Goal: Transaction & Acquisition: Purchase product/service

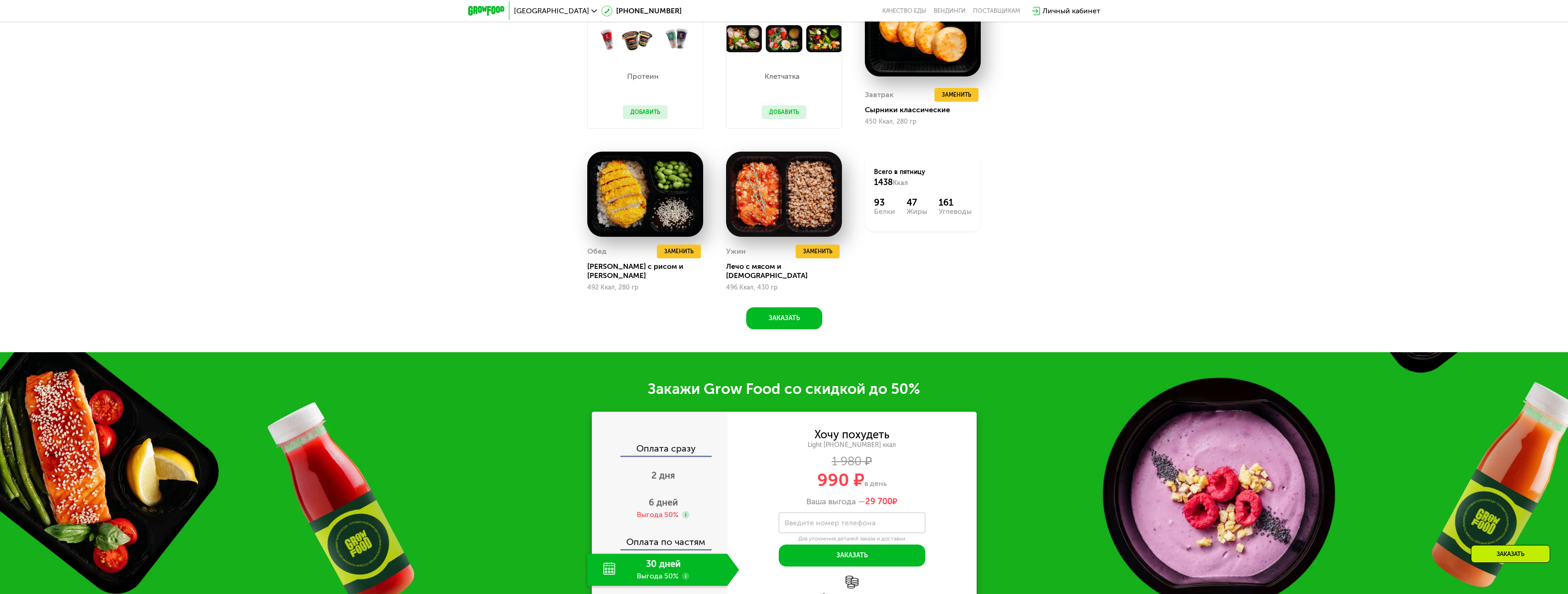
scroll to position [1401, 0]
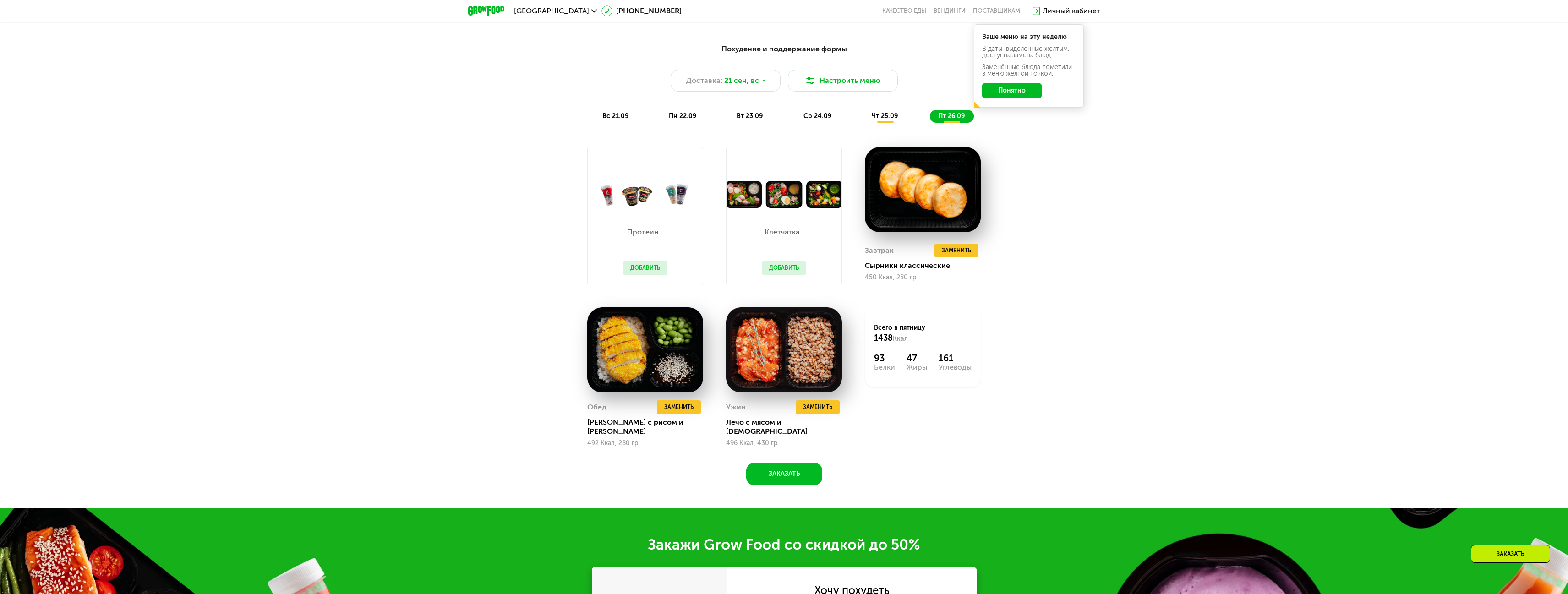
click at [773, 266] on button "Добавить" at bounding box center [784, 268] width 45 height 13
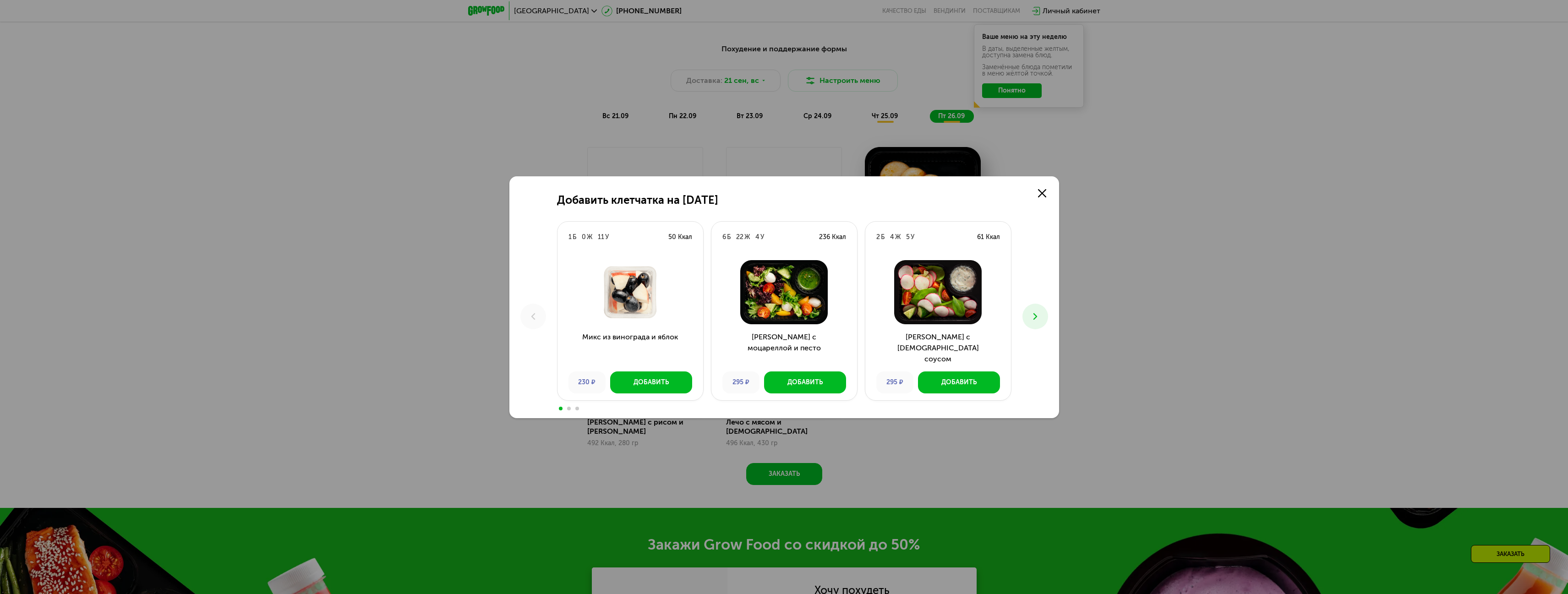
click at [778, 269] on img at bounding box center [784, 292] width 131 height 64
click at [1046, 195] on icon at bounding box center [1042, 193] width 8 height 8
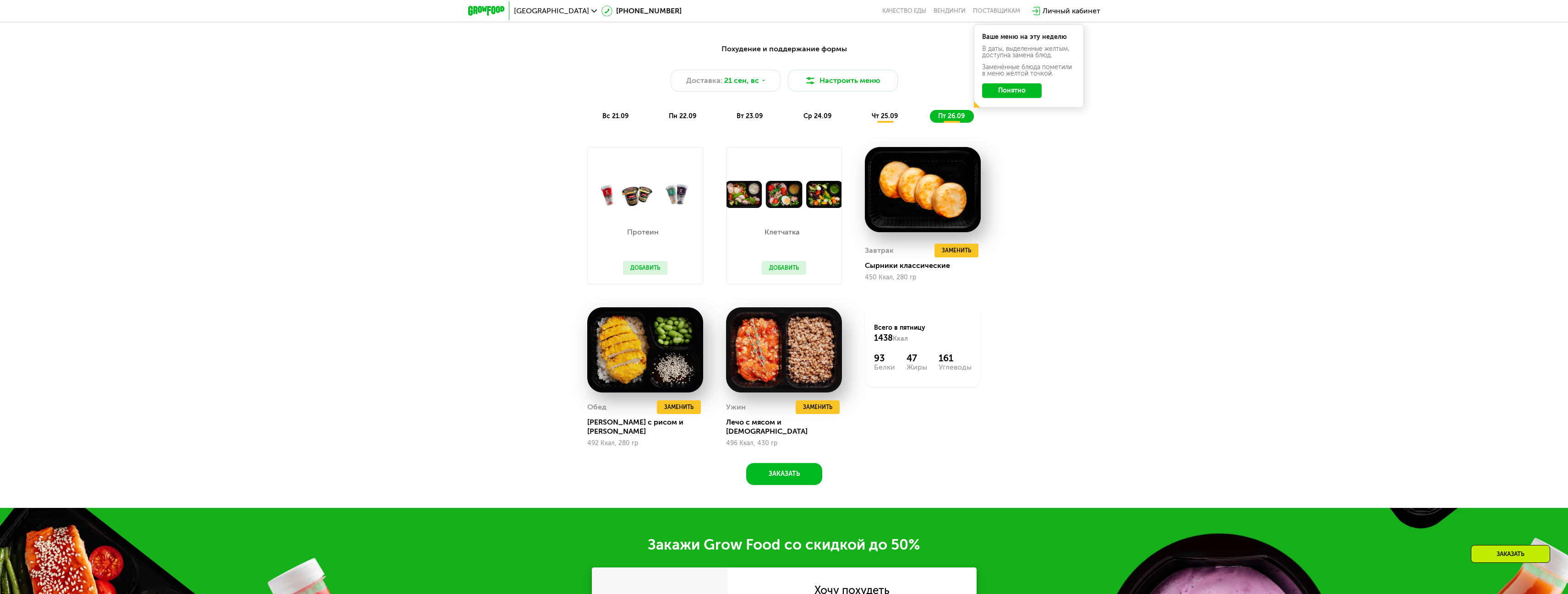
click at [648, 269] on button "Добавить" at bounding box center [645, 268] width 45 height 13
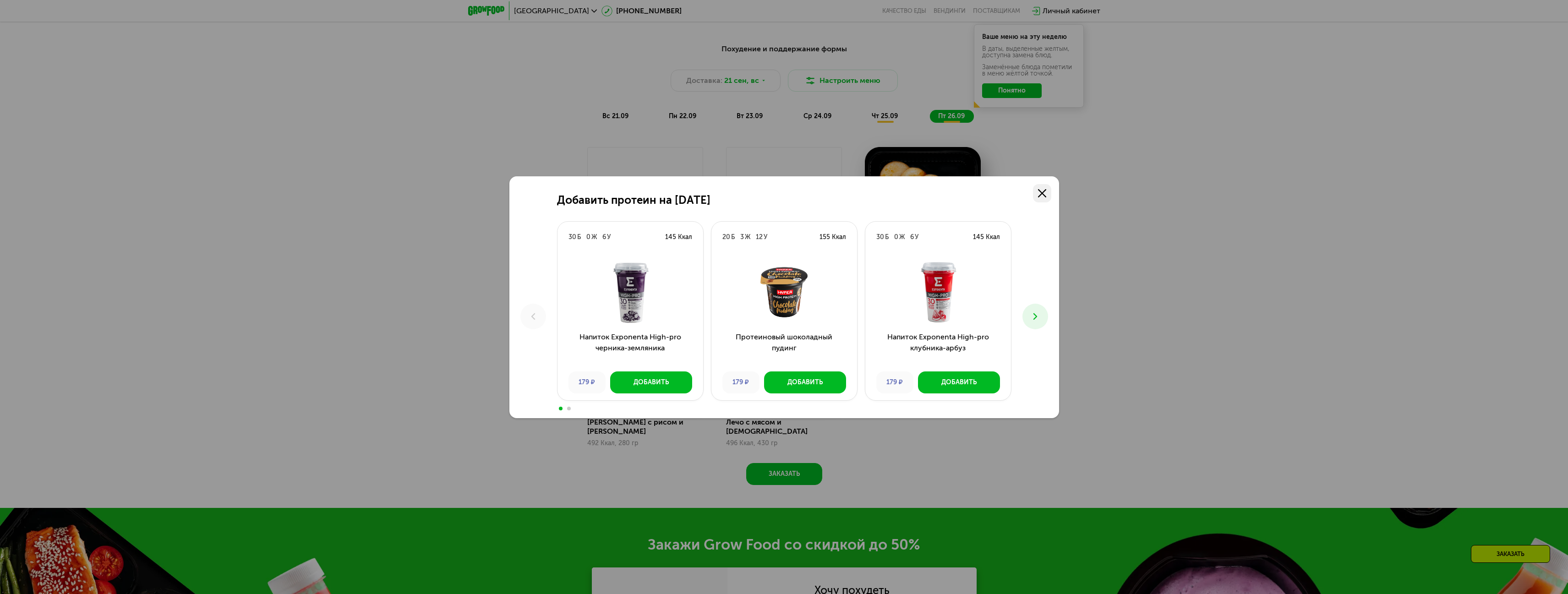
click at [1041, 188] on link at bounding box center [1042, 193] width 18 height 18
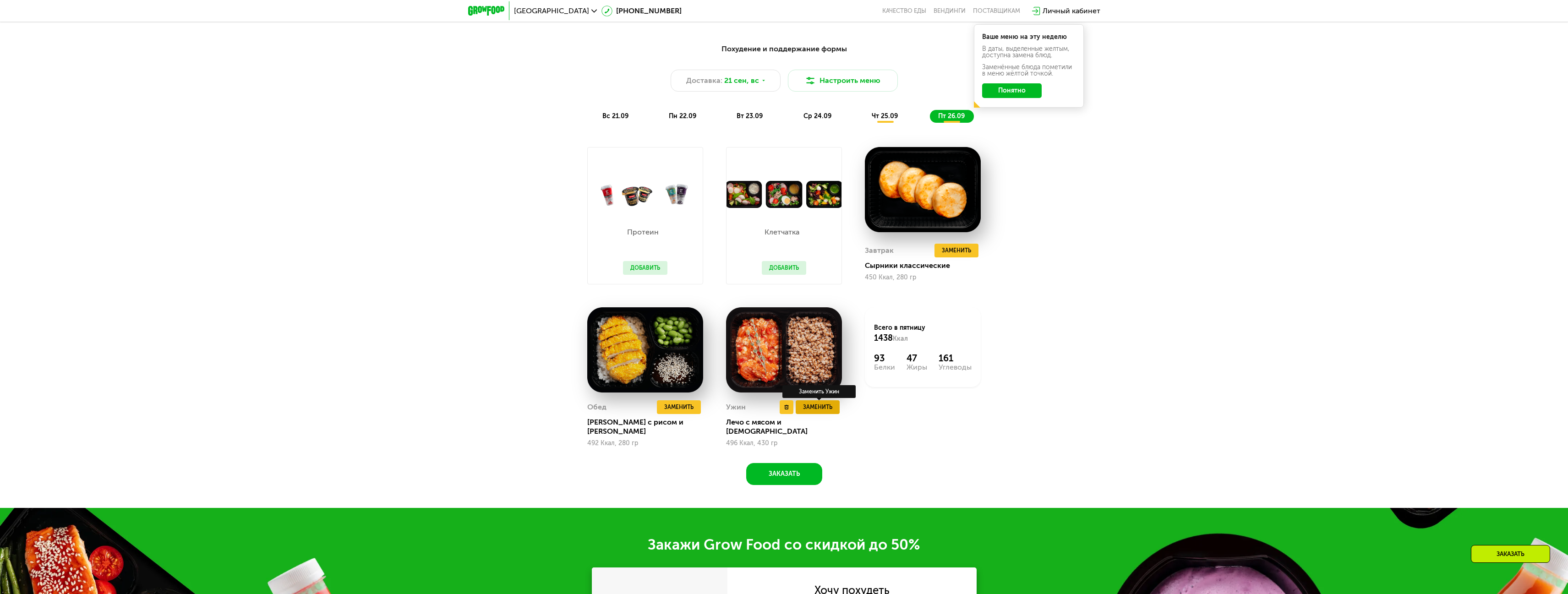
click at [830, 411] on span "Заменить" at bounding box center [818, 407] width 29 height 9
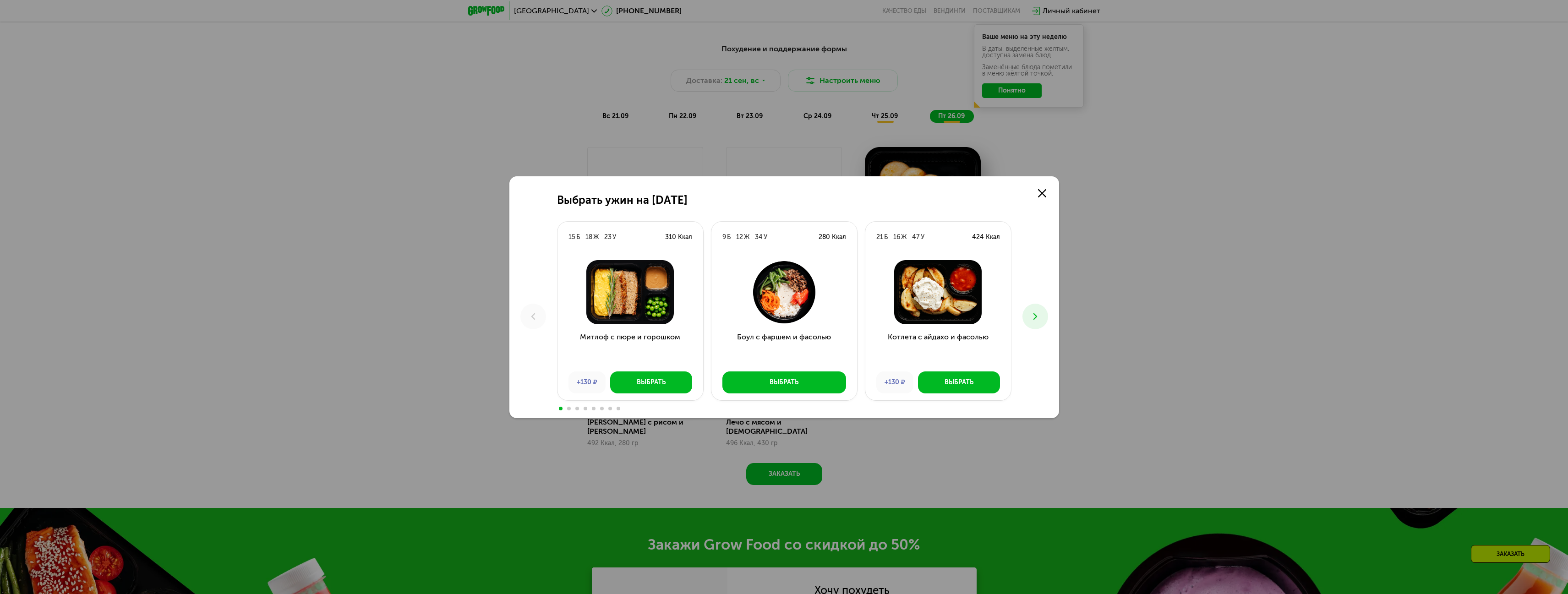
click at [1027, 315] on button at bounding box center [1035, 316] width 26 height 26
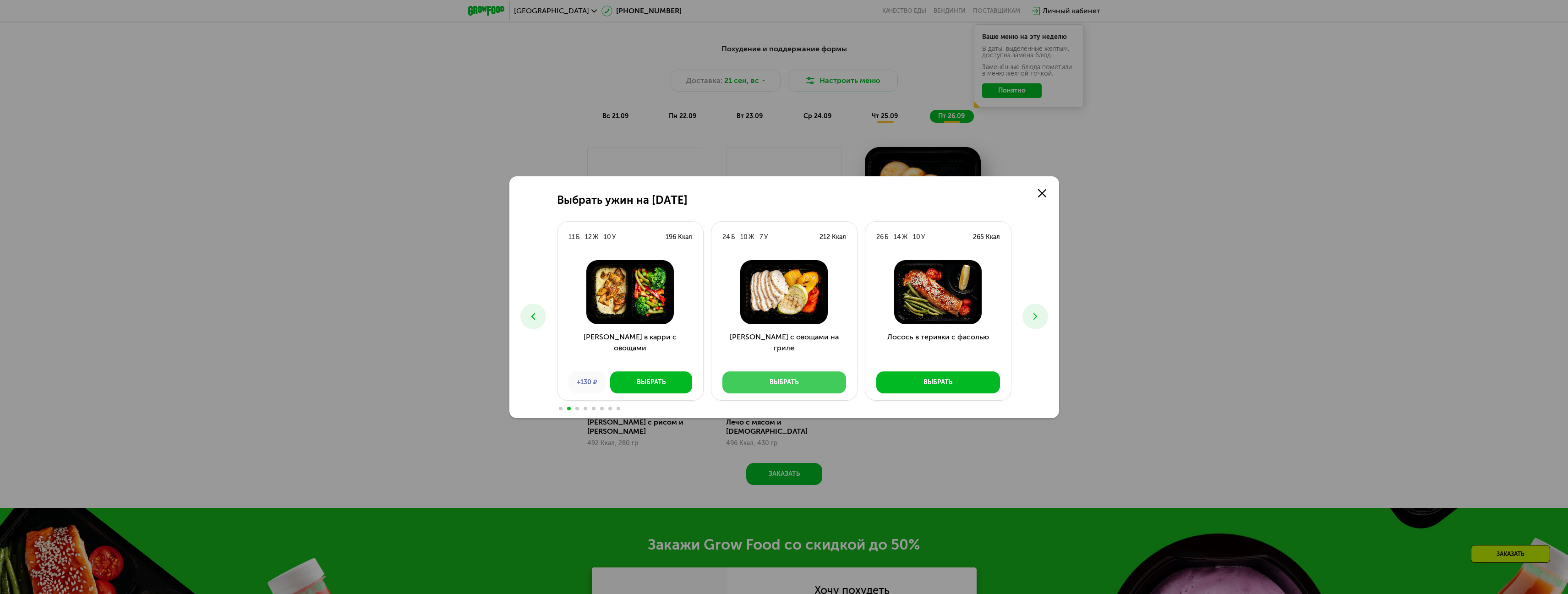
click at [813, 377] on button "Выбрать" at bounding box center [784, 382] width 124 height 22
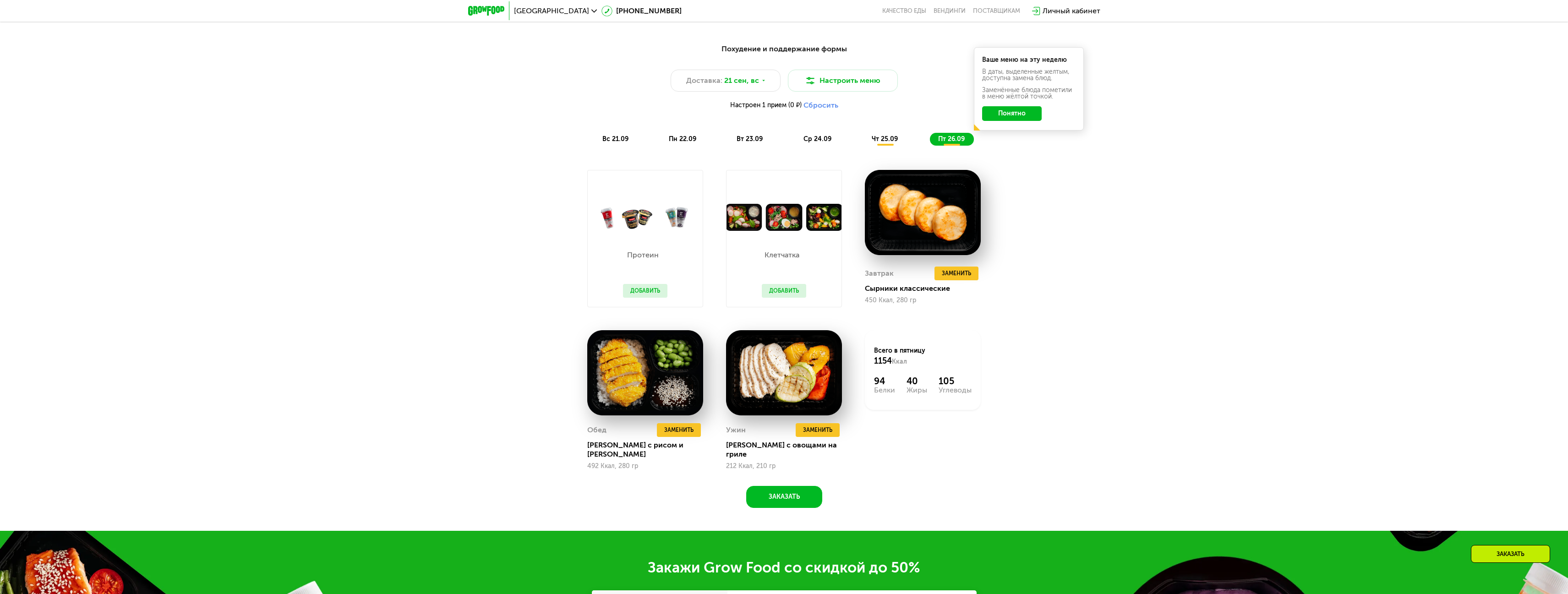
click at [892, 143] on span "чт 25.09" at bounding box center [885, 139] width 26 height 8
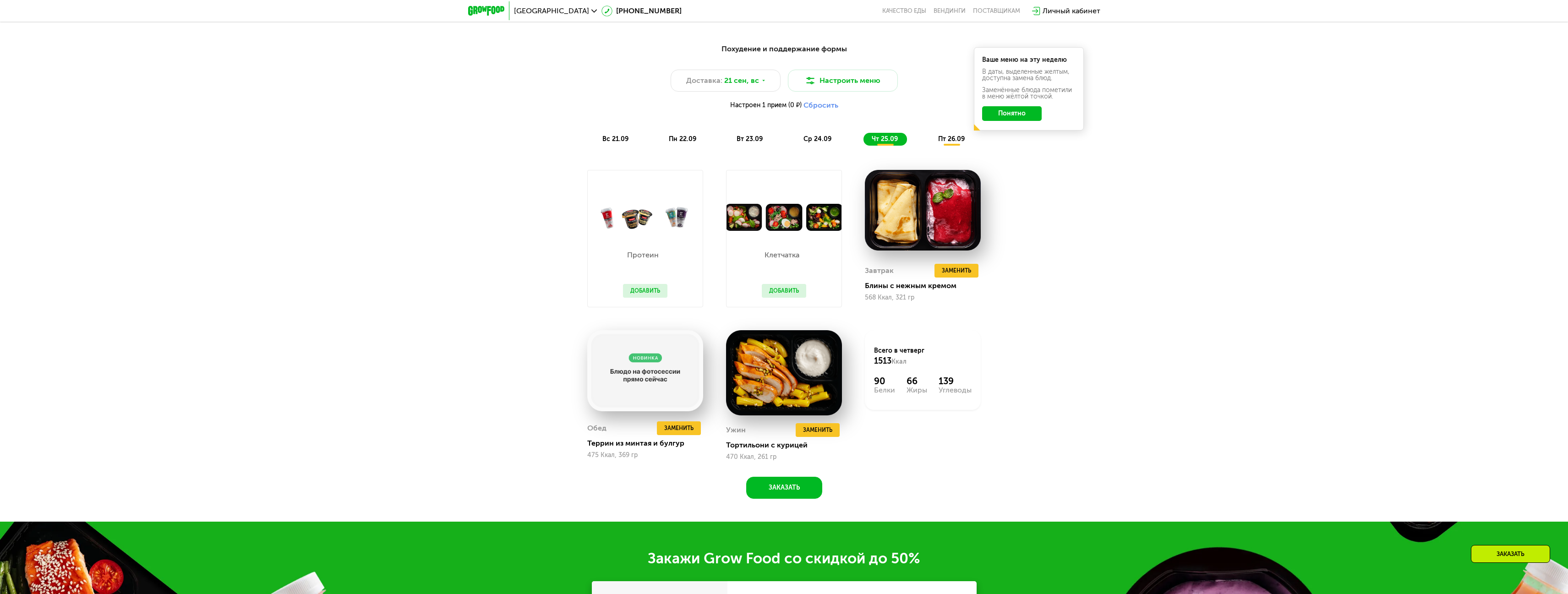
click at [1070, 4] on div "Личный кабинет" at bounding box center [1066, 10] width 78 height 20
click at [1069, 8] on div "Личный кабинет" at bounding box center [1071, 11] width 58 height 11
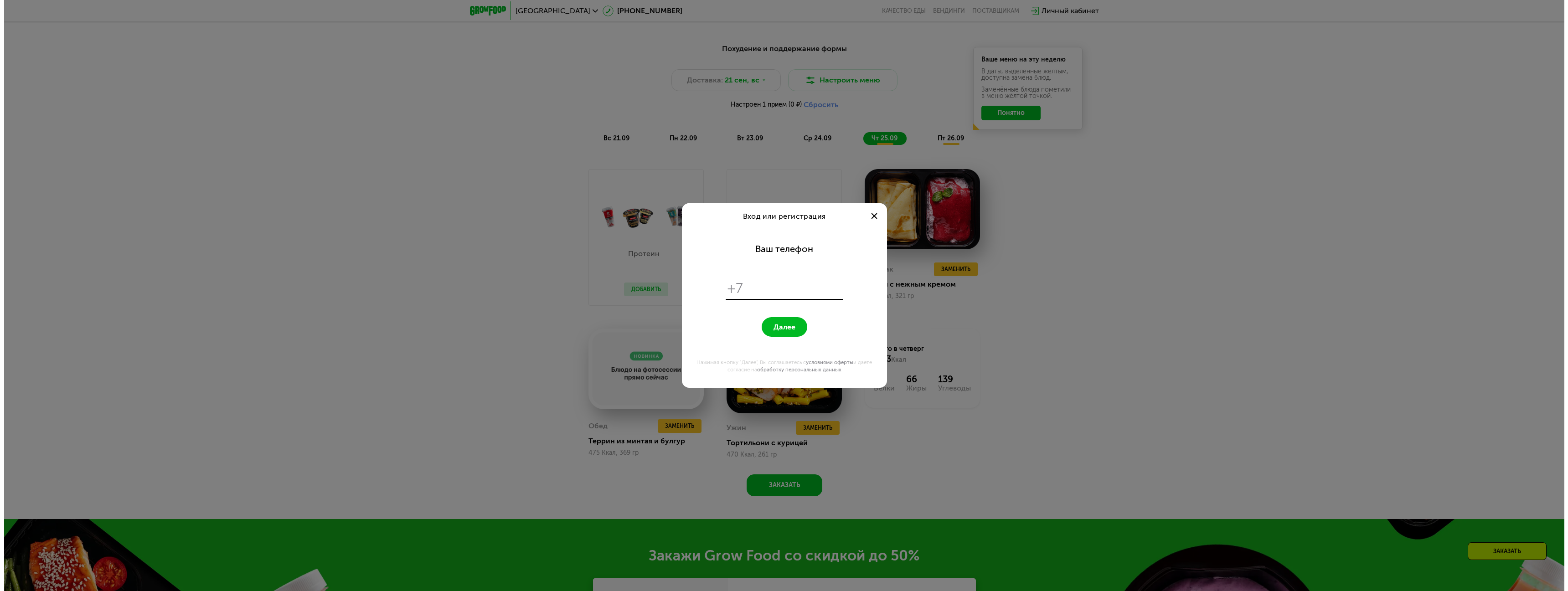
scroll to position [0, 0]
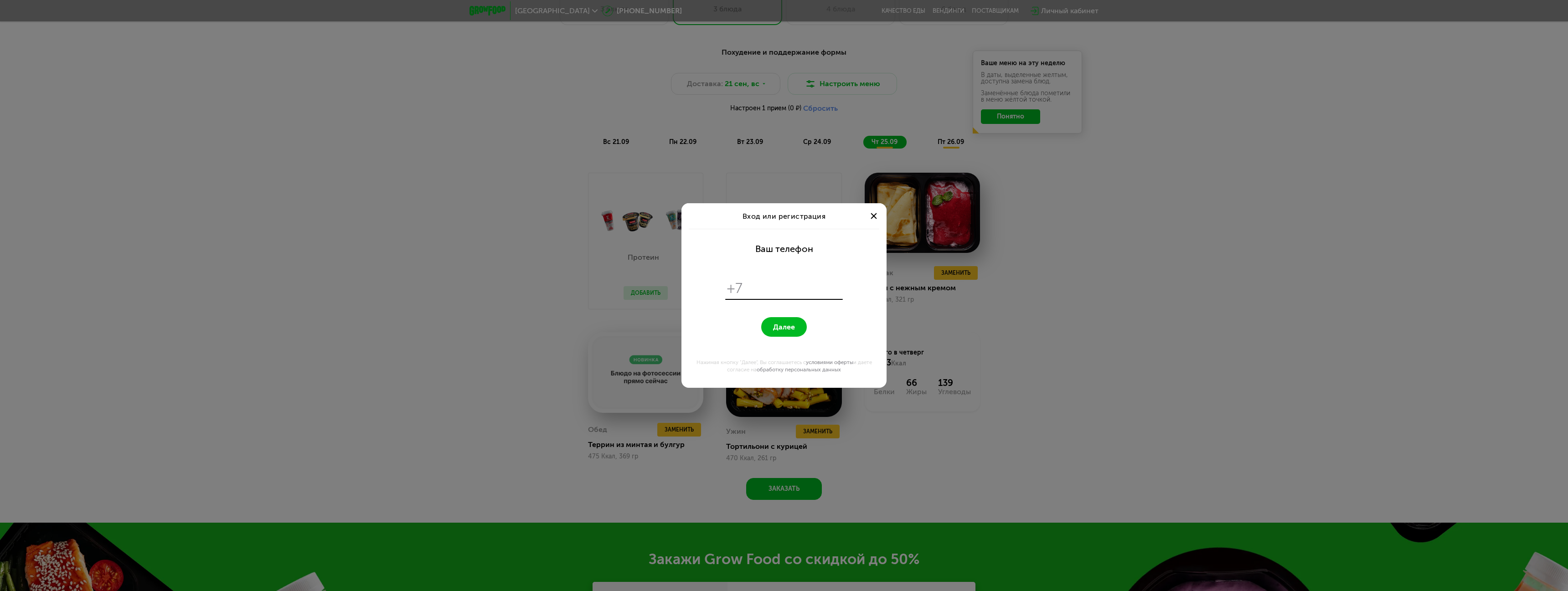
click at [780, 293] on input "tel" at bounding box center [794, 289] width 94 height 17
type input "**********"
click at [784, 326] on span "Далее" at bounding box center [784, 327] width 22 height 9
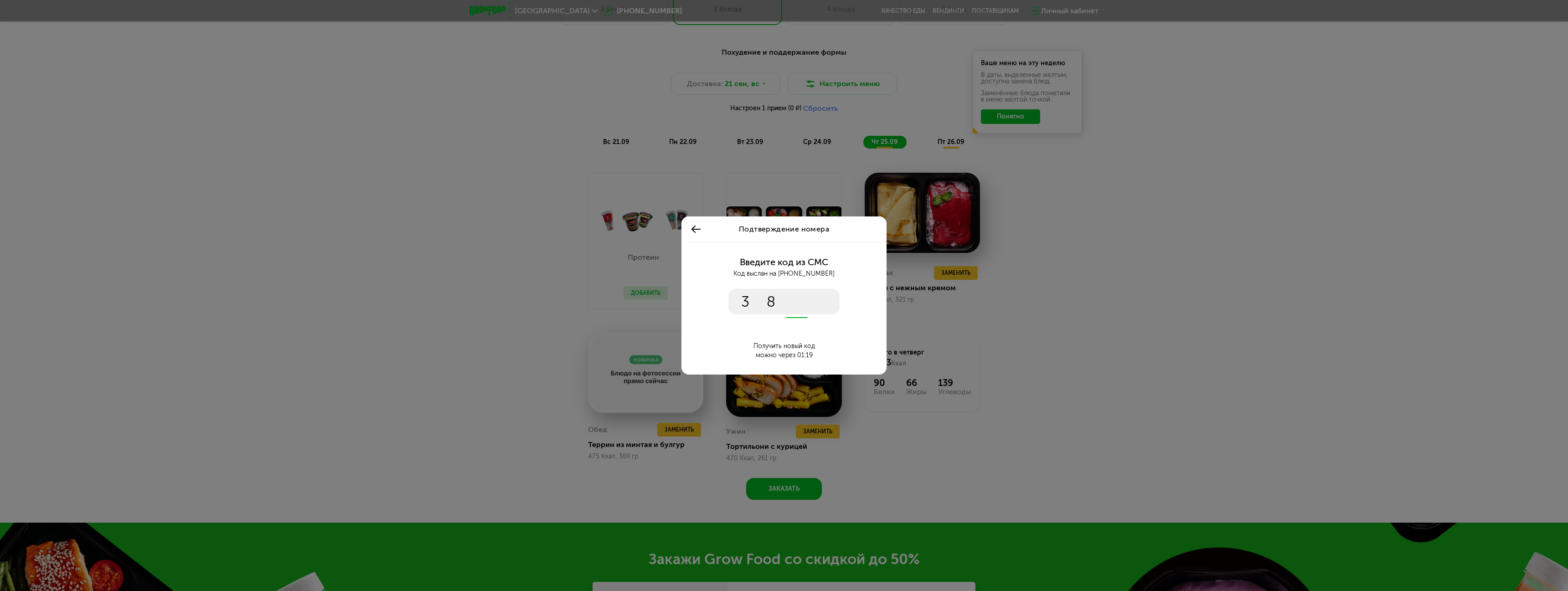
type input "****"
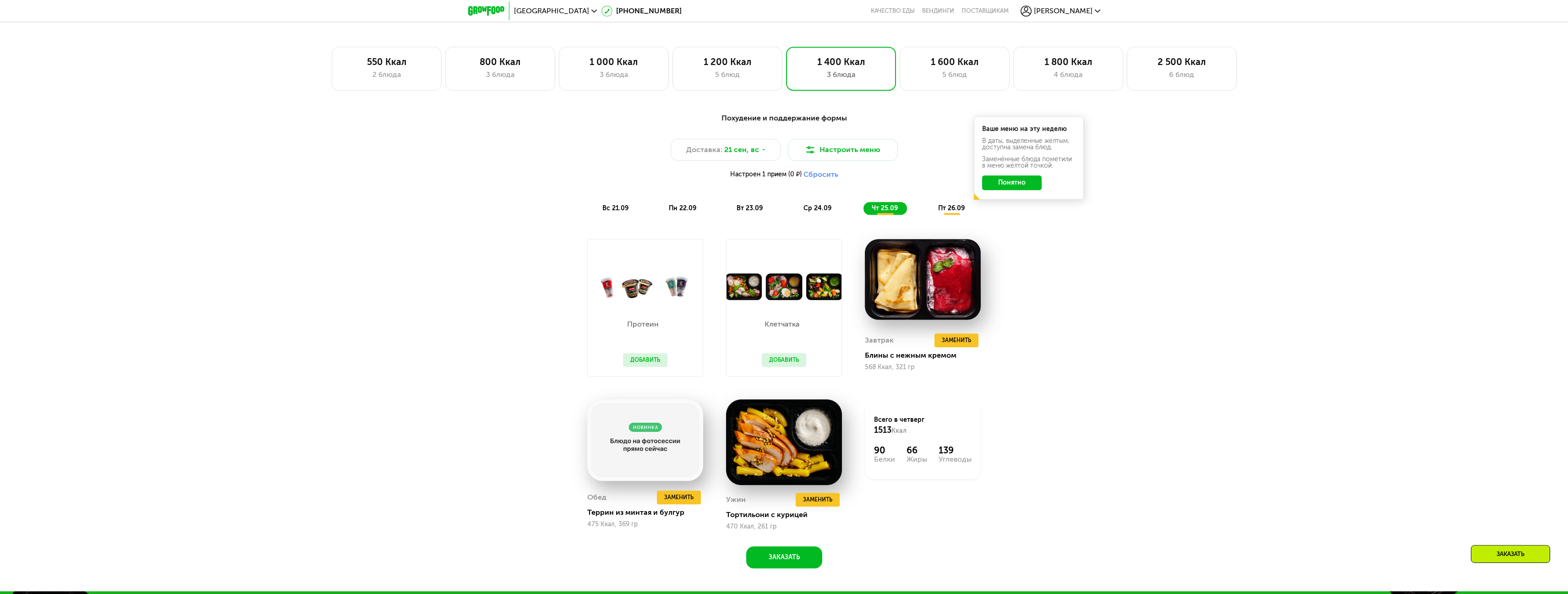
scroll to position [912, 0]
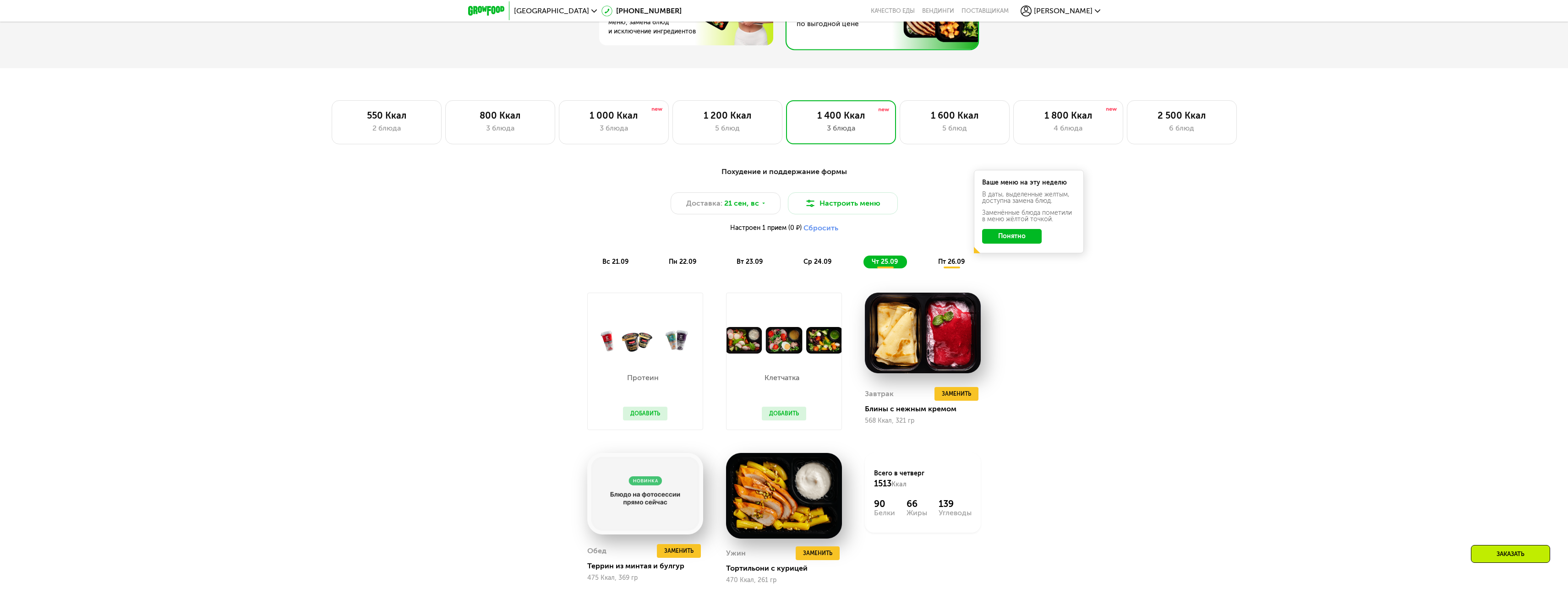
click at [1093, 14] on div "[PERSON_NAME]" at bounding box center [1060, 11] width 80 height 11
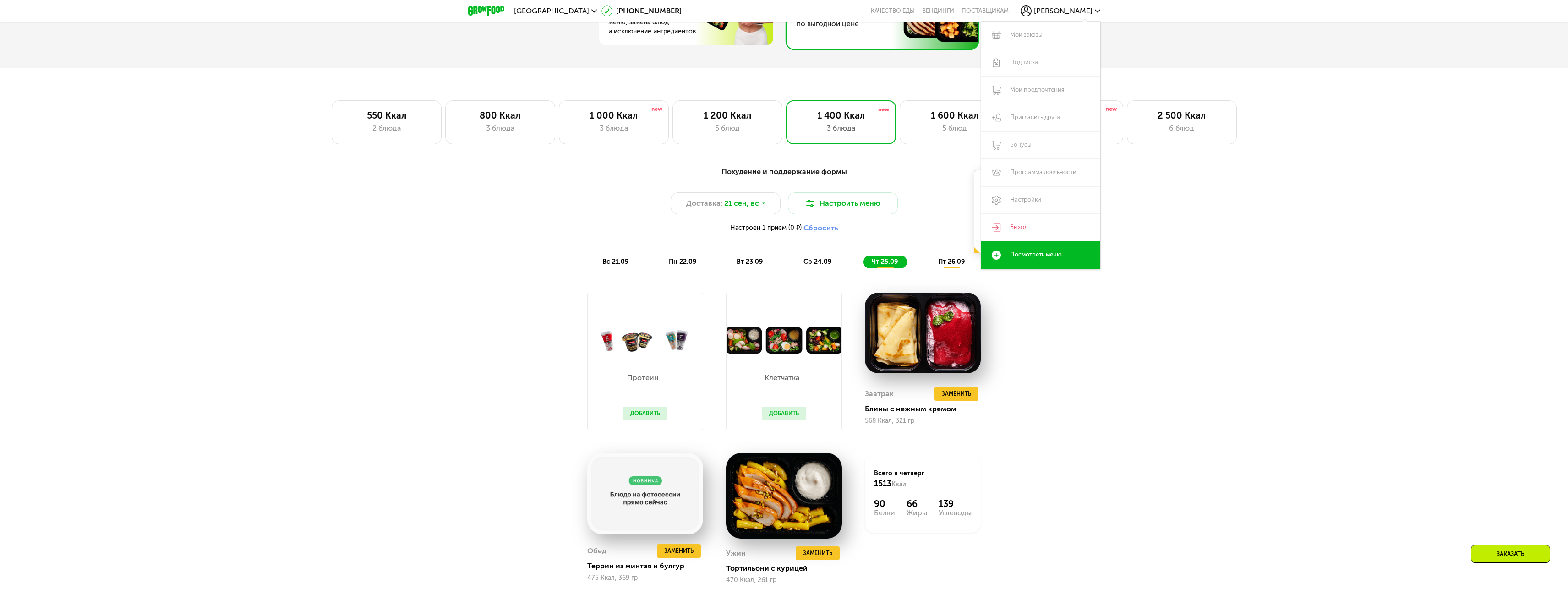
click at [1095, 12] on icon at bounding box center [1098, 10] width 6 height 6
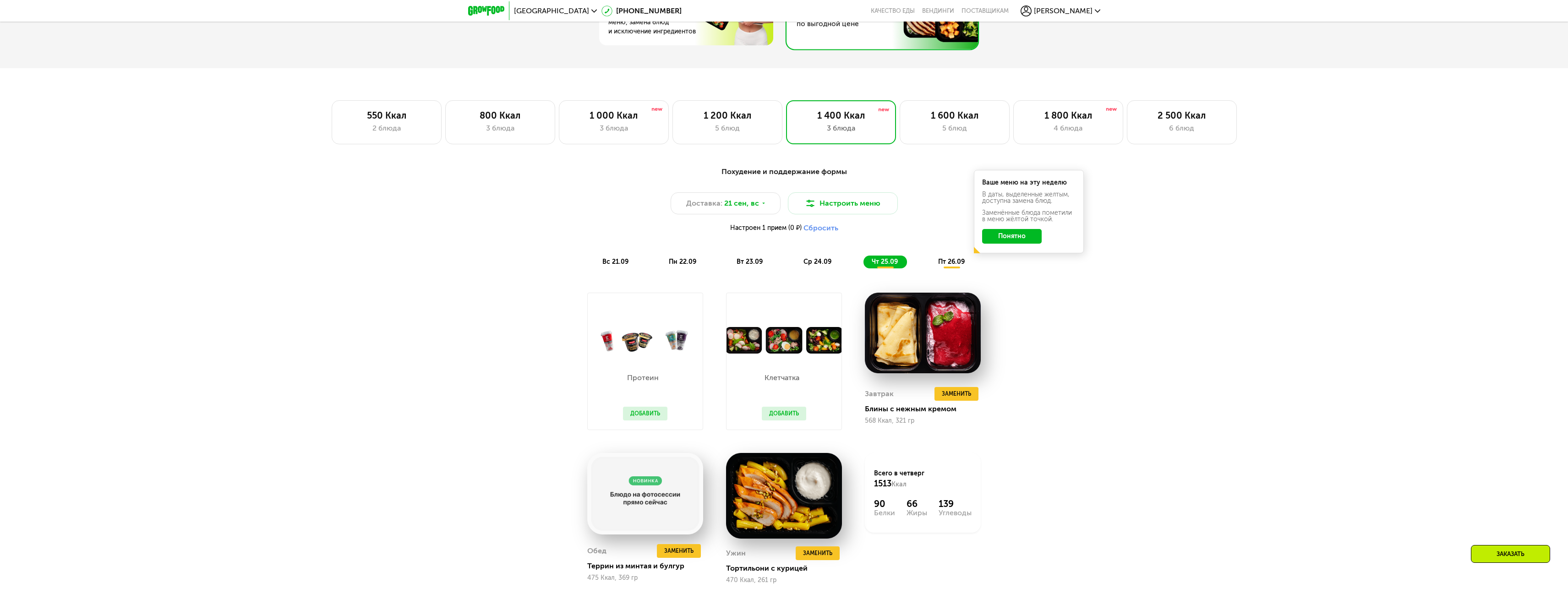
click at [1131, 351] on div "Похудение и поддержание формы Доставка: 21 сен, вс Настроить меню Настроен 1 пр…" at bounding box center [784, 399] width 1568 height 491
click at [740, 206] on span "21 сен, вс" at bounding box center [741, 203] width 35 height 11
click at [925, 199] on div "Доставка: 21 сен, вс 21 сен, вс - сентябрь / октябрь пн вт ср чт пт сб вс 21 22…" at bounding box center [784, 215] width 543 height 45
click at [765, 207] on div "Доставка: 21 сен, вс" at bounding box center [726, 204] width 110 height 22
click at [765, 207] on div "-" at bounding box center [767, 202] width 86 height 26
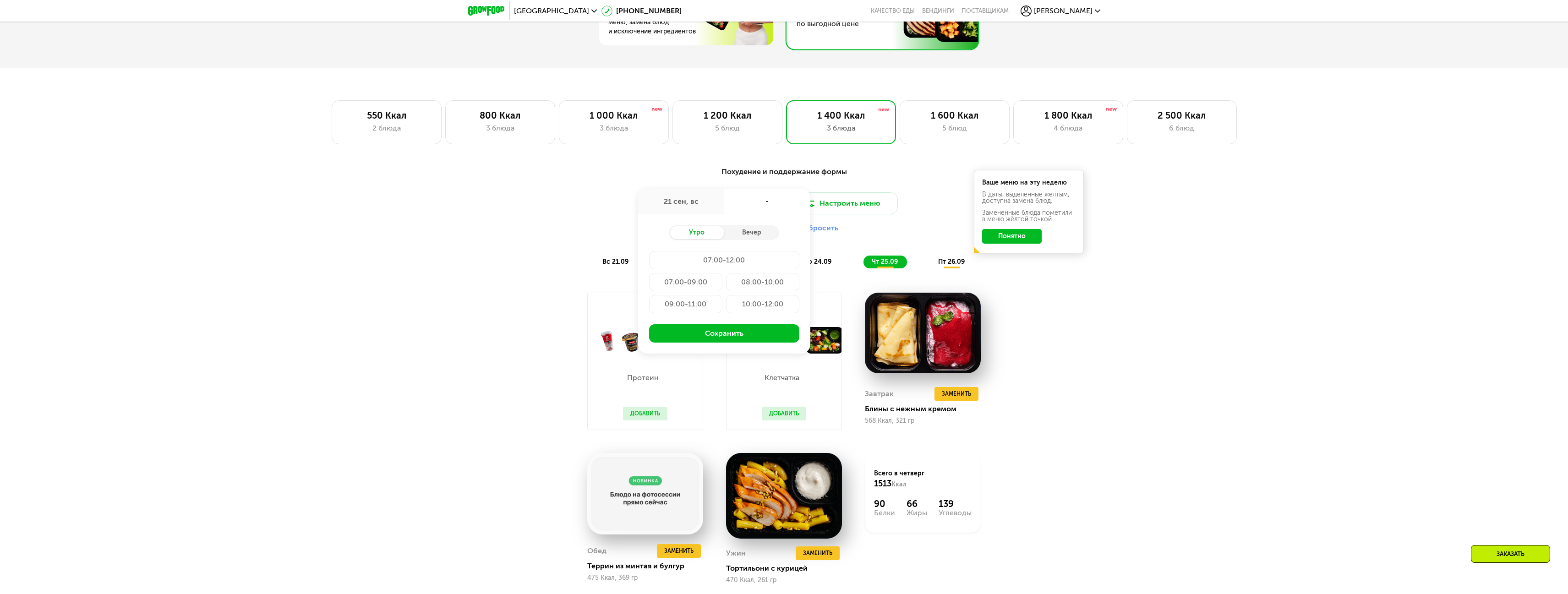
click at [765, 207] on div "-" at bounding box center [767, 202] width 86 height 26
click at [734, 203] on div "-" at bounding box center [767, 202] width 86 height 26
click at [716, 204] on div "21 сен, вс" at bounding box center [681, 202] width 86 height 26
click at [756, 205] on div "-" at bounding box center [767, 202] width 86 height 26
click at [747, 238] on div "Вечер" at bounding box center [752, 232] width 55 height 13
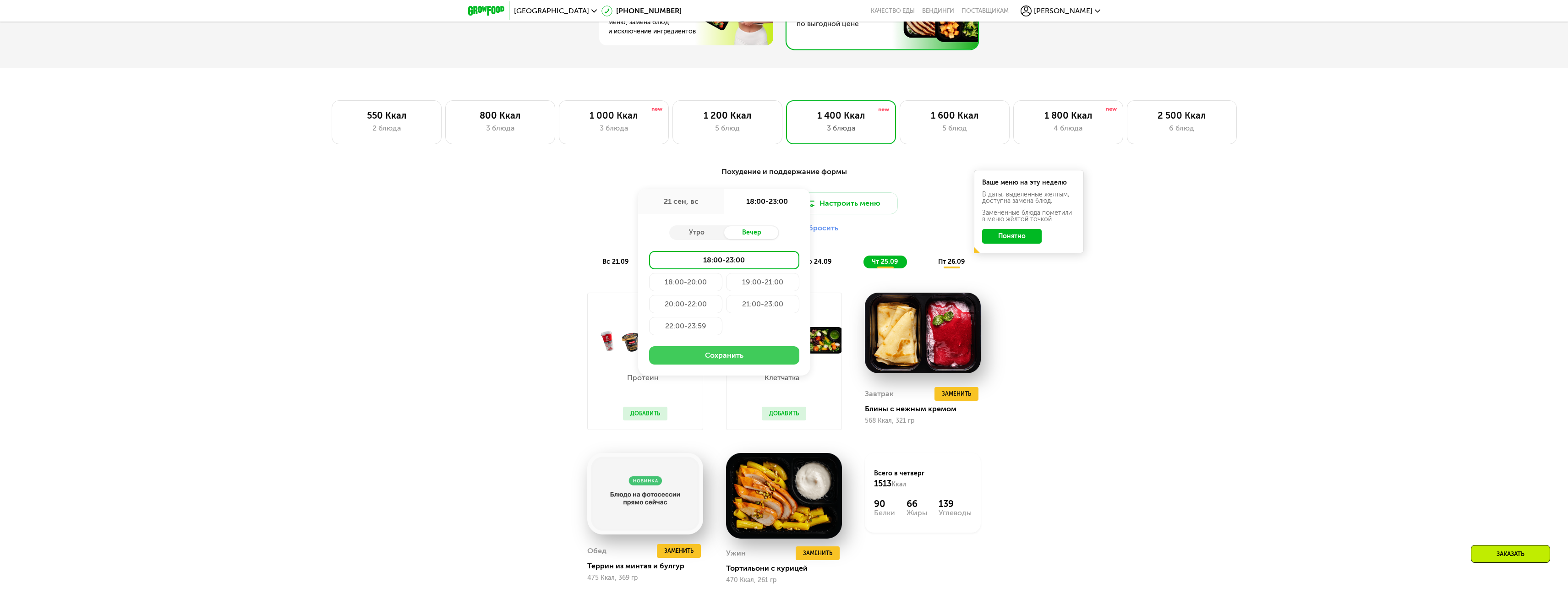
click at [748, 357] on button "Сохранить" at bounding box center [724, 355] width 150 height 18
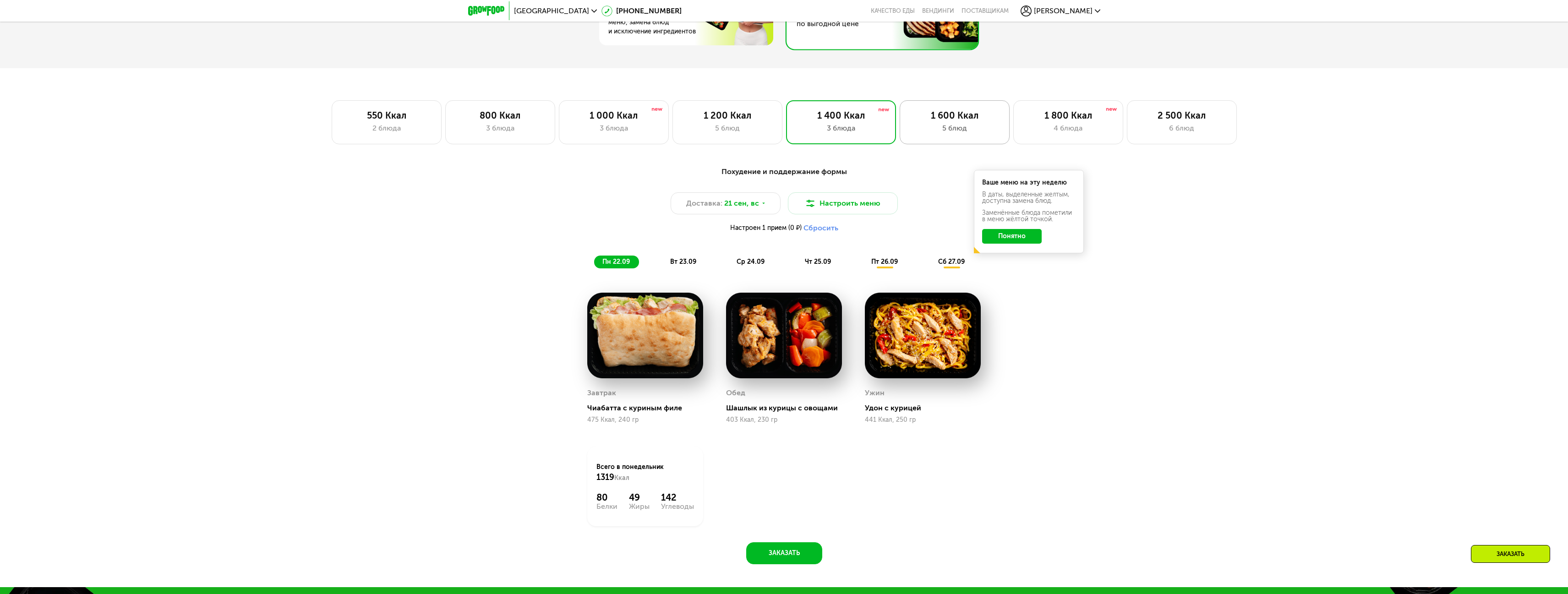
click at [946, 132] on div "5 блюд" at bounding box center [954, 128] width 91 height 11
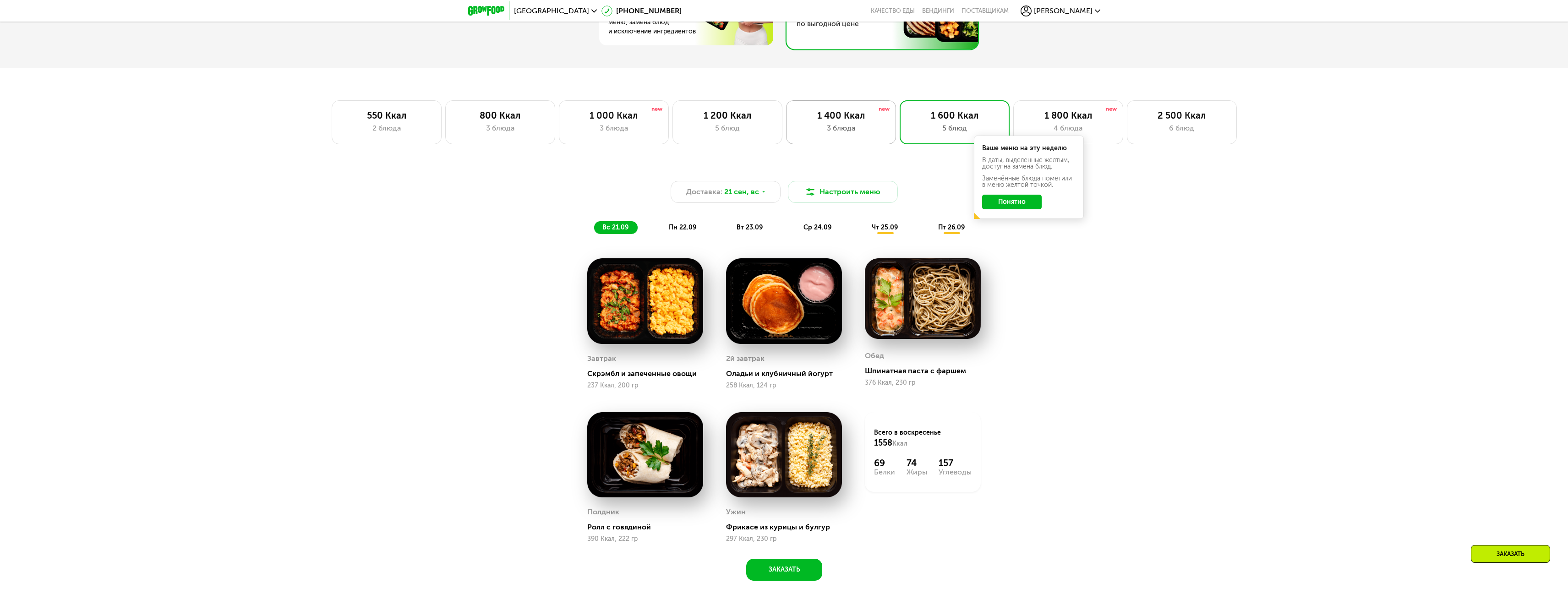
click at [855, 113] on div "1 400 Ккал 3 блюда" at bounding box center [841, 122] width 110 height 44
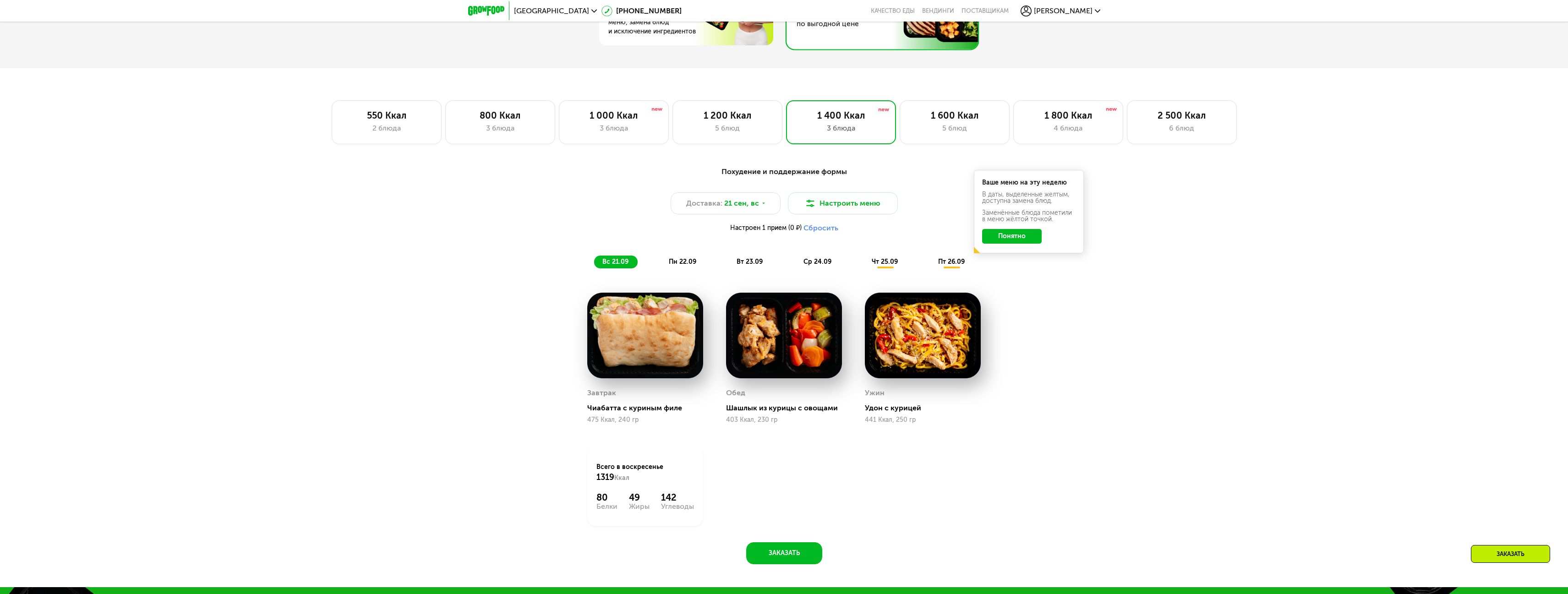
click at [688, 265] on span "пн 22.09" at bounding box center [682, 262] width 28 height 8
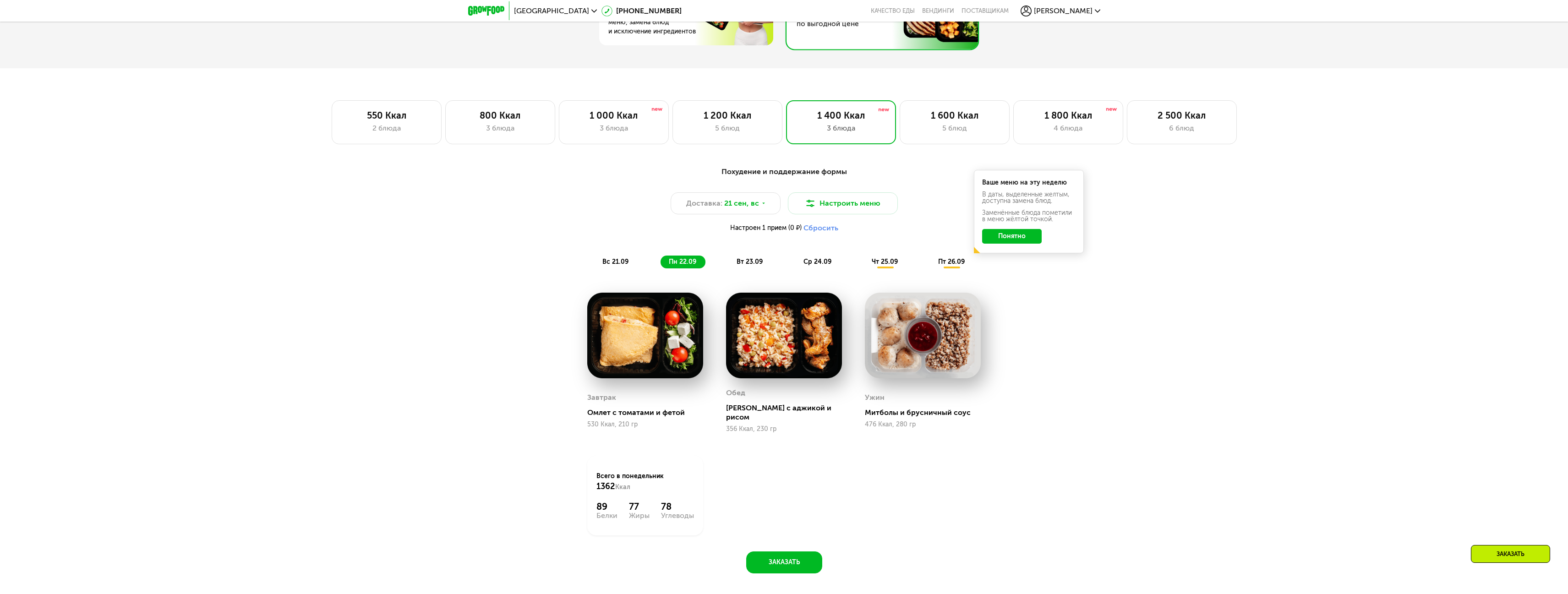
click at [755, 265] on span "вт 23.09" at bounding box center [749, 262] width 26 height 8
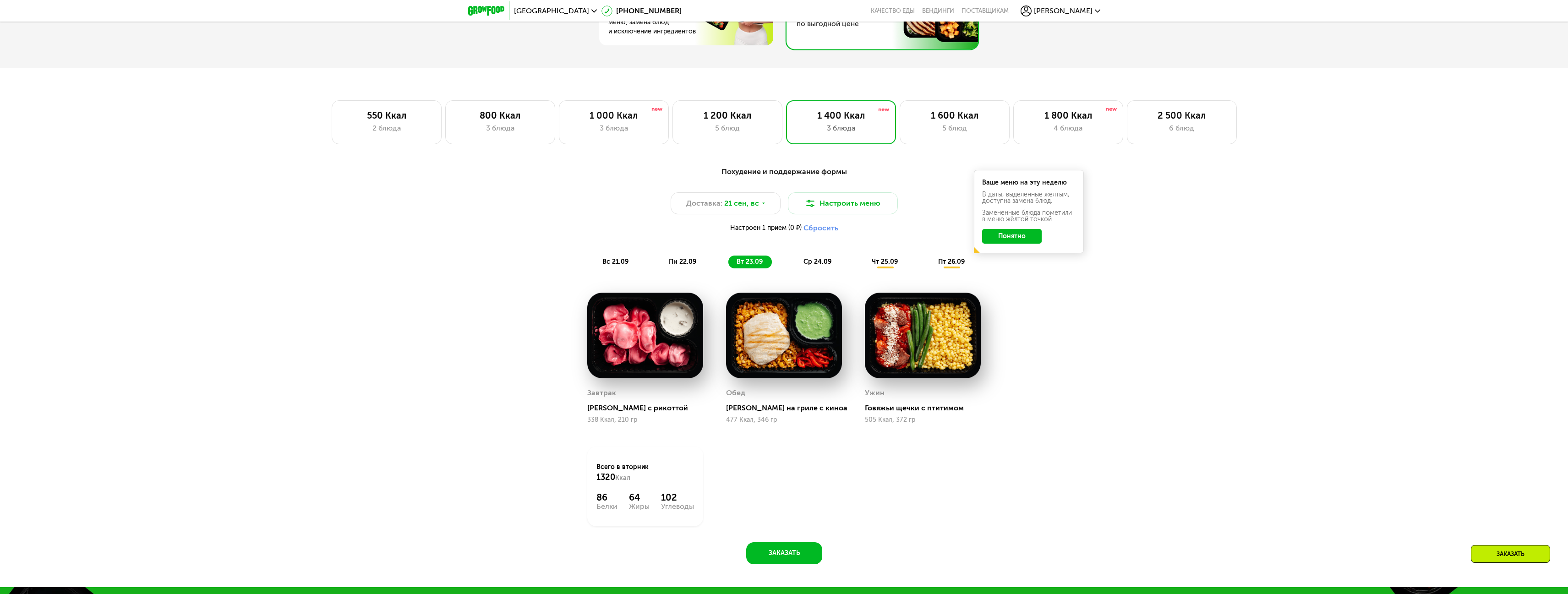
click at [820, 262] on span "ср 24.09" at bounding box center [817, 262] width 28 height 8
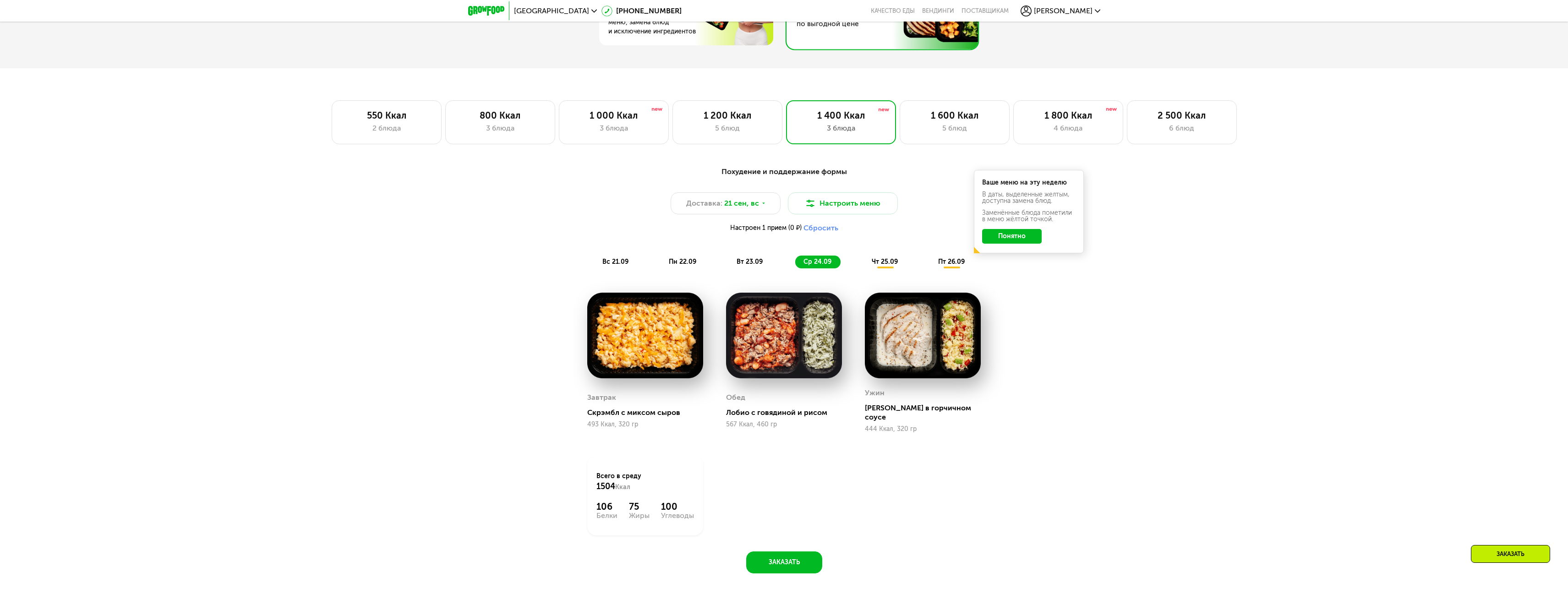
click at [880, 265] on span "чт 25.09" at bounding box center [885, 262] width 26 height 8
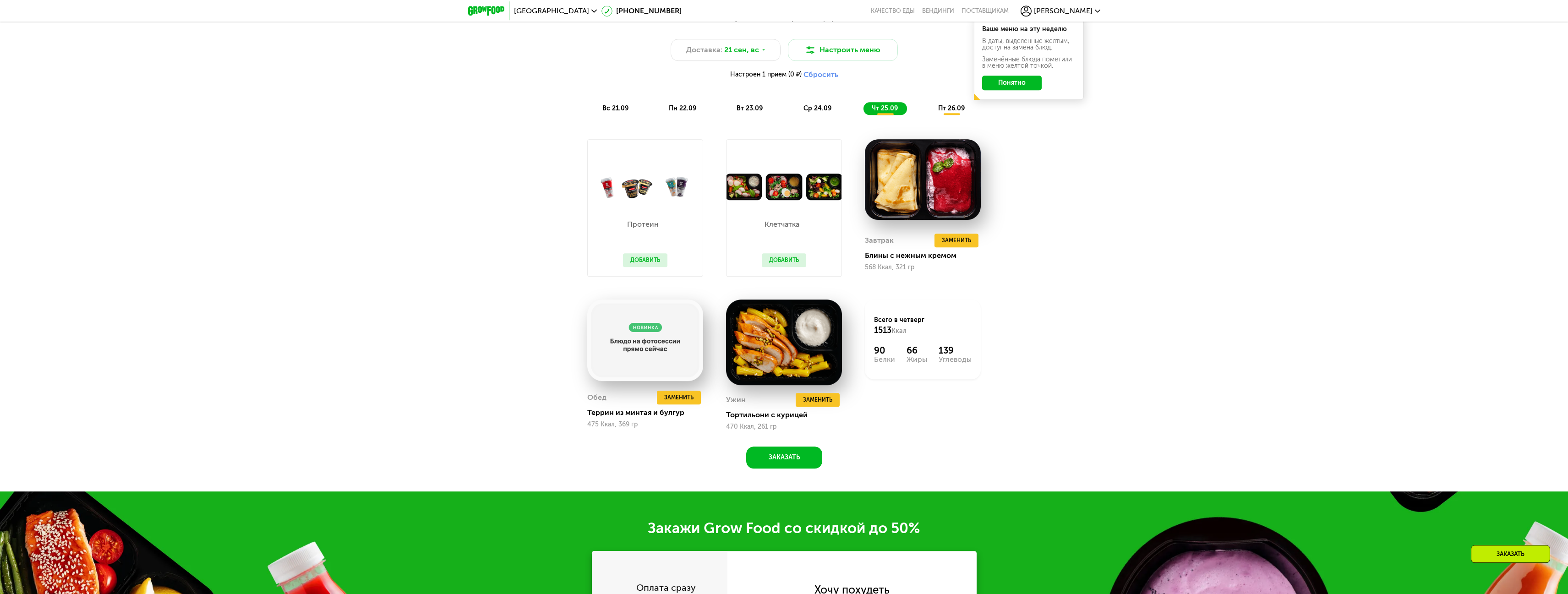
scroll to position [1068, 0]
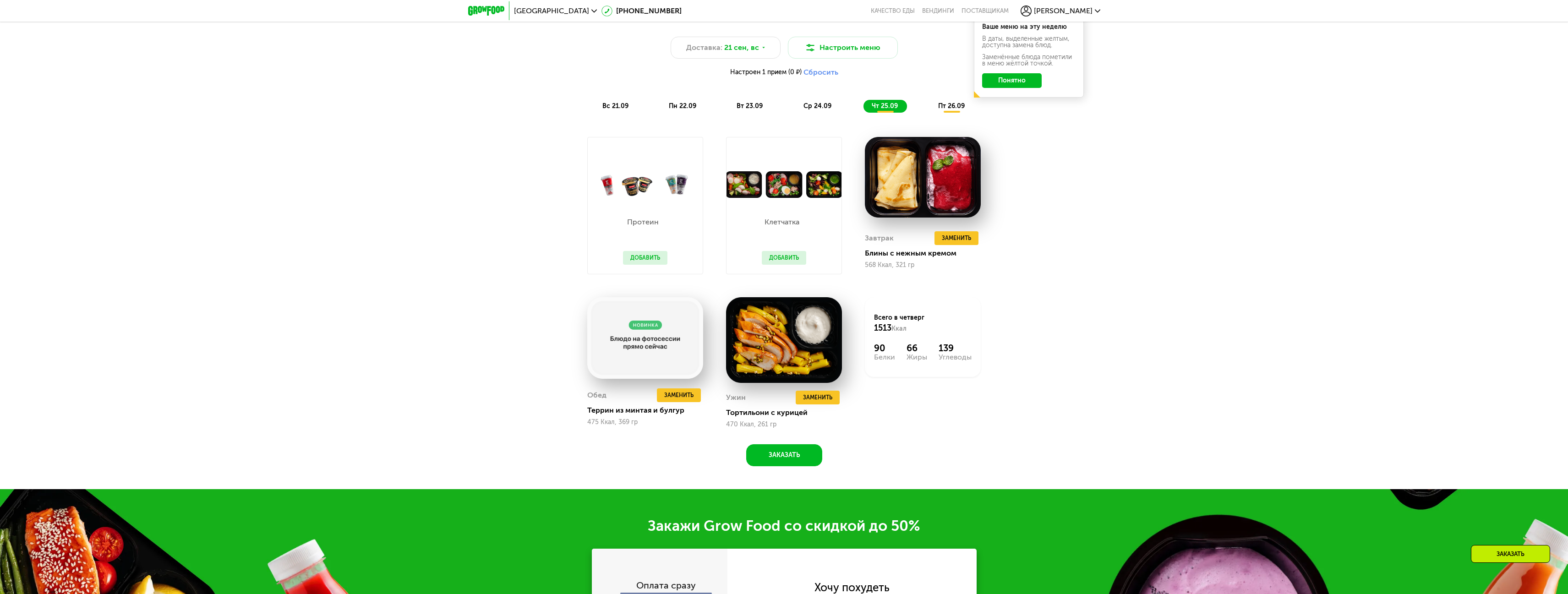
click at [952, 110] on span "пт 26.09" at bounding box center [951, 106] width 26 height 8
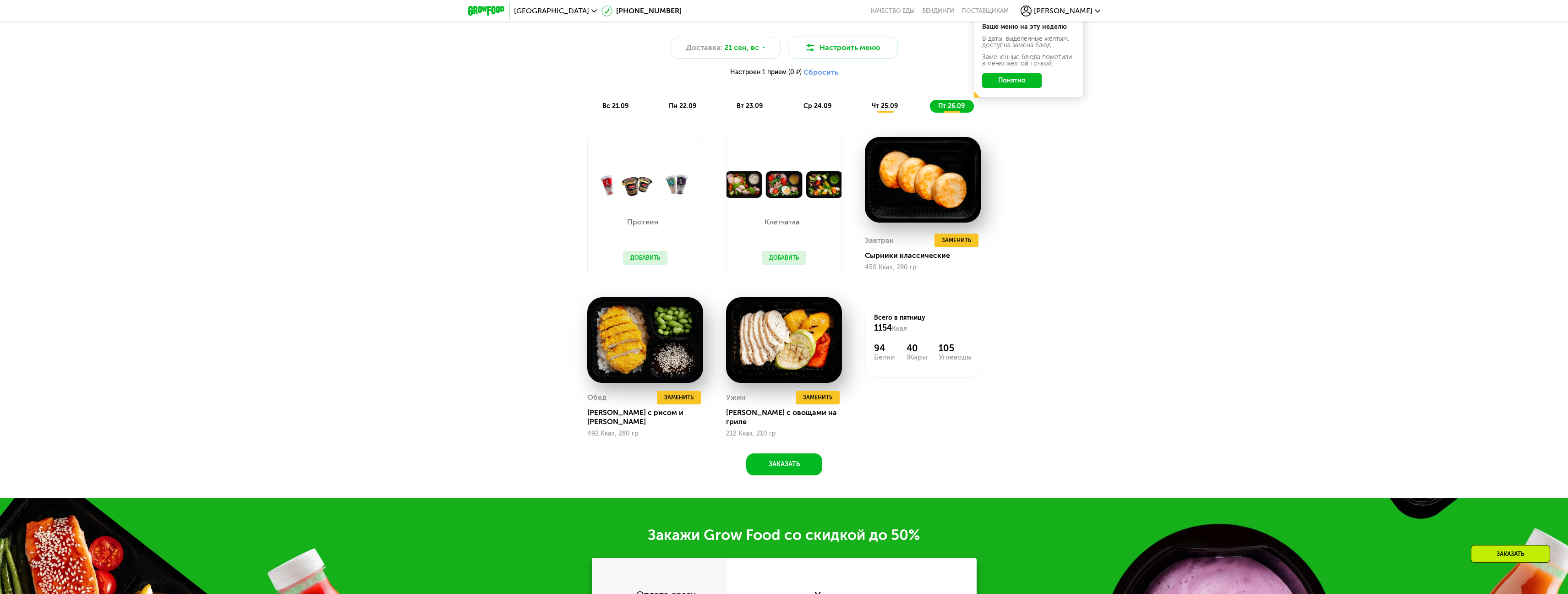
drag, startPoint x: 916, startPoint y: 107, endPoint x: 908, endPoint y: 108, distance: 8.1
click at [913, 107] on div "вс 21.09 пн 22.09 вт 23.09 ср 24.09 чт 25.09 пт 26.09" at bounding box center [784, 106] width 381 height 13
click at [902, 108] on div "чт 25.09" at bounding box center [885, 106] width 43 height 13
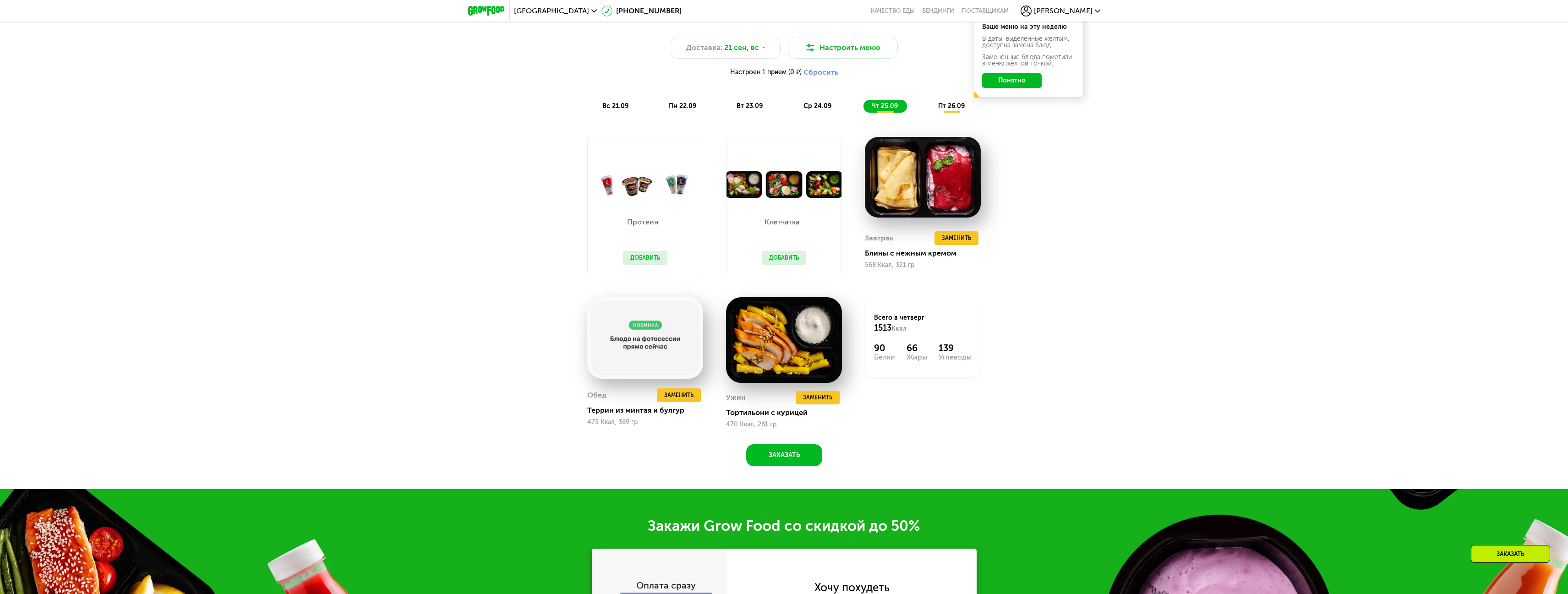
click at [940, 106] on span "пт 26.09" at bounding box center [951, 106] width 26 height 8
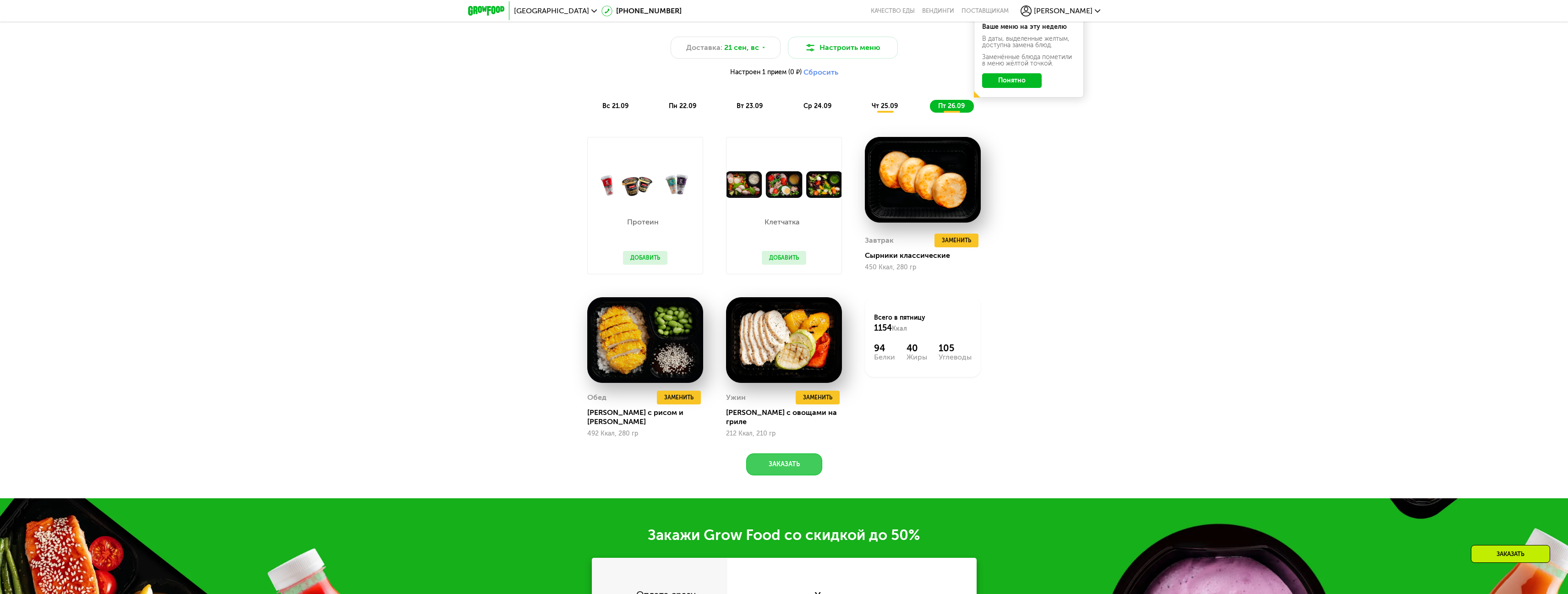
click at [780, 455] on button "Заказать" at bounding box center [784, 464] width 76 height 22
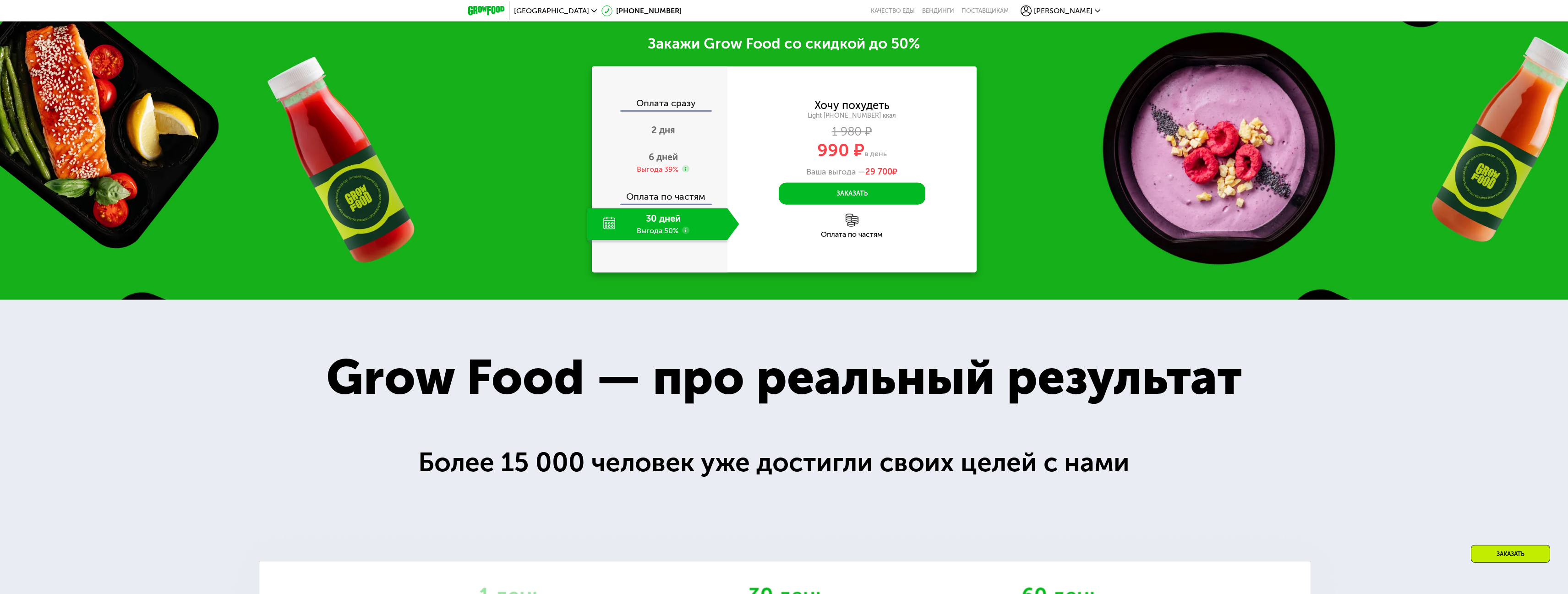
scroll to position [1560, 0]
click at [661, 151] on span "6 дней" at bounding box center [663, 157] width 29 height 11
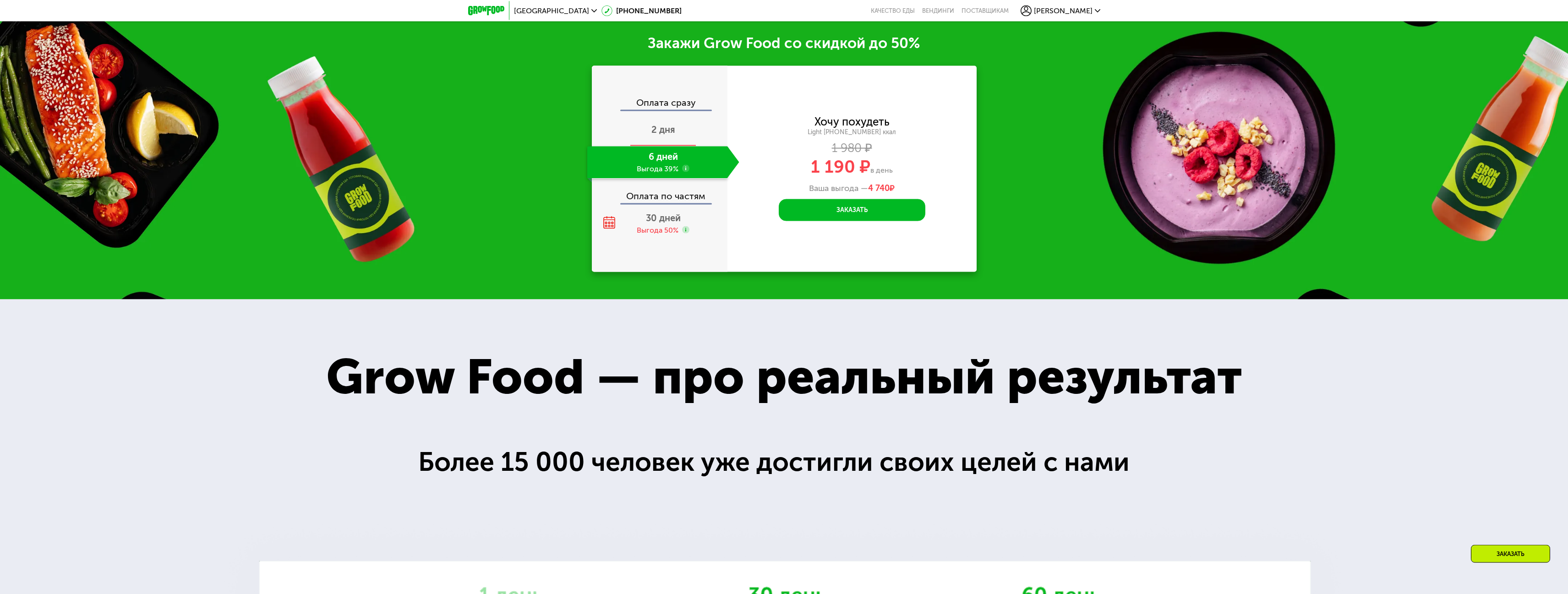
click at [669, 127] on span "2 дня" at bounding box center [663, 130] width 24 height 11
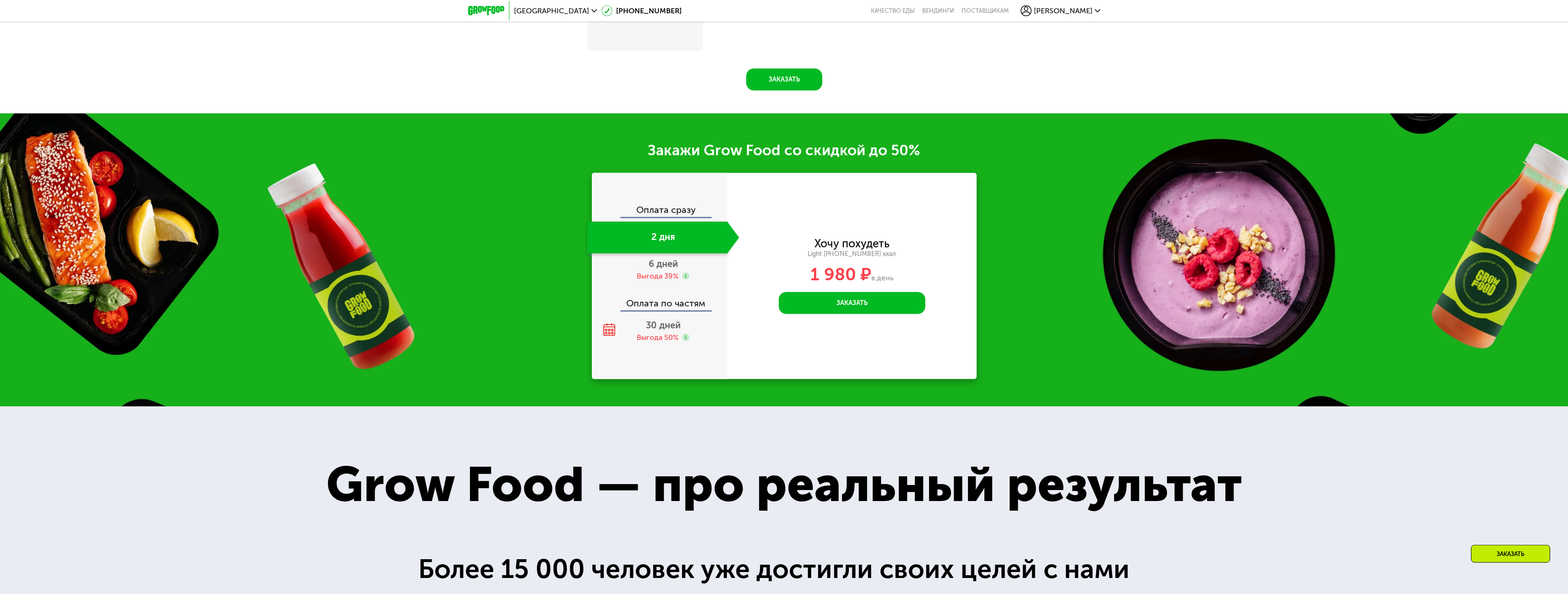
scroll to position [1675, 0]
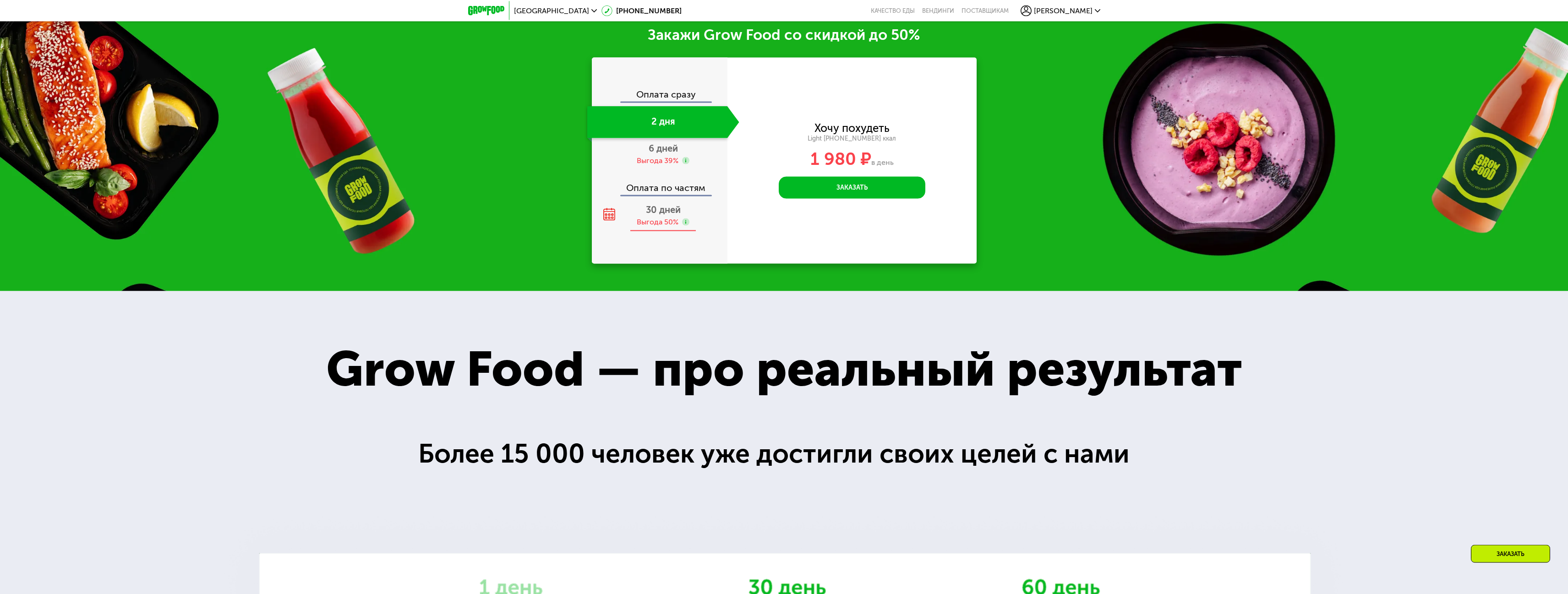
drag, startPoint x: 666, startPoint y: 214, endPoint x: 678, endPoint y: 213, distance: 12.0
click at [664, 215] on span "30 дней" at bounding box center [663, 210] width 35 height 11
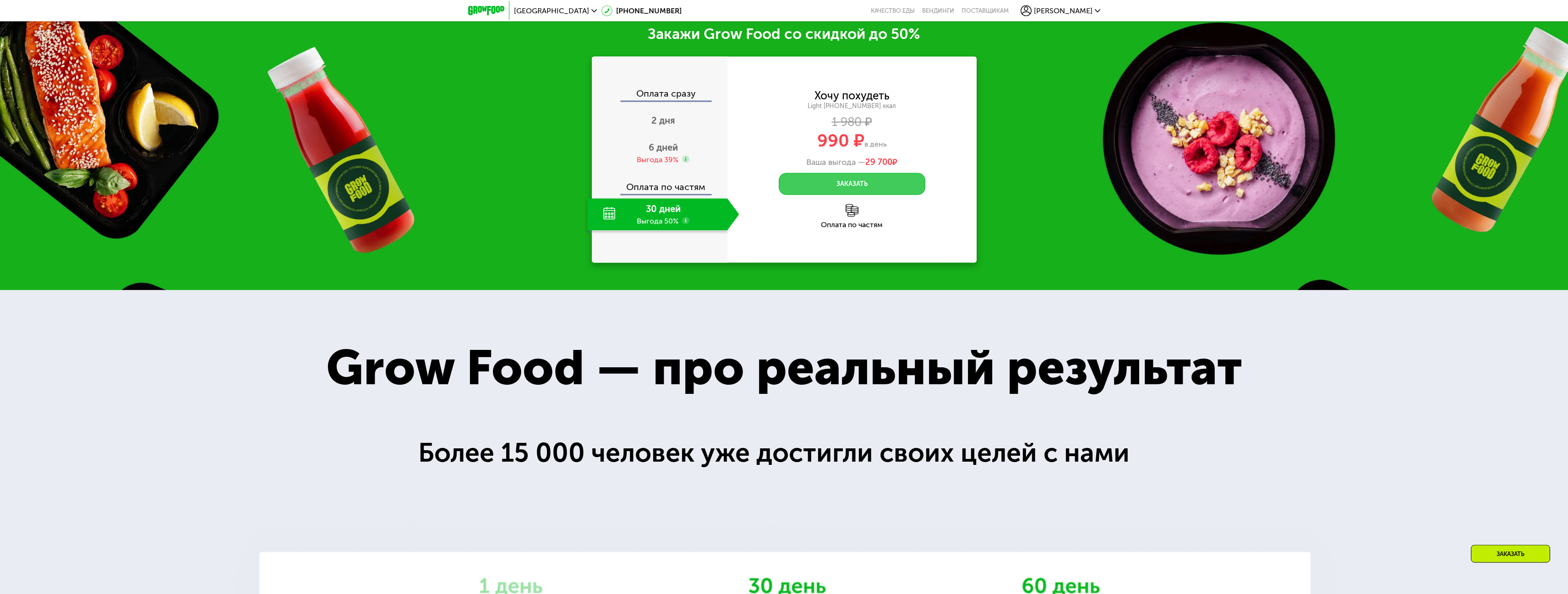
scroll to position [1502, 0]
click at [856, 185] on button "Заказать" at bounding box center [852, 184] width 147 height 22
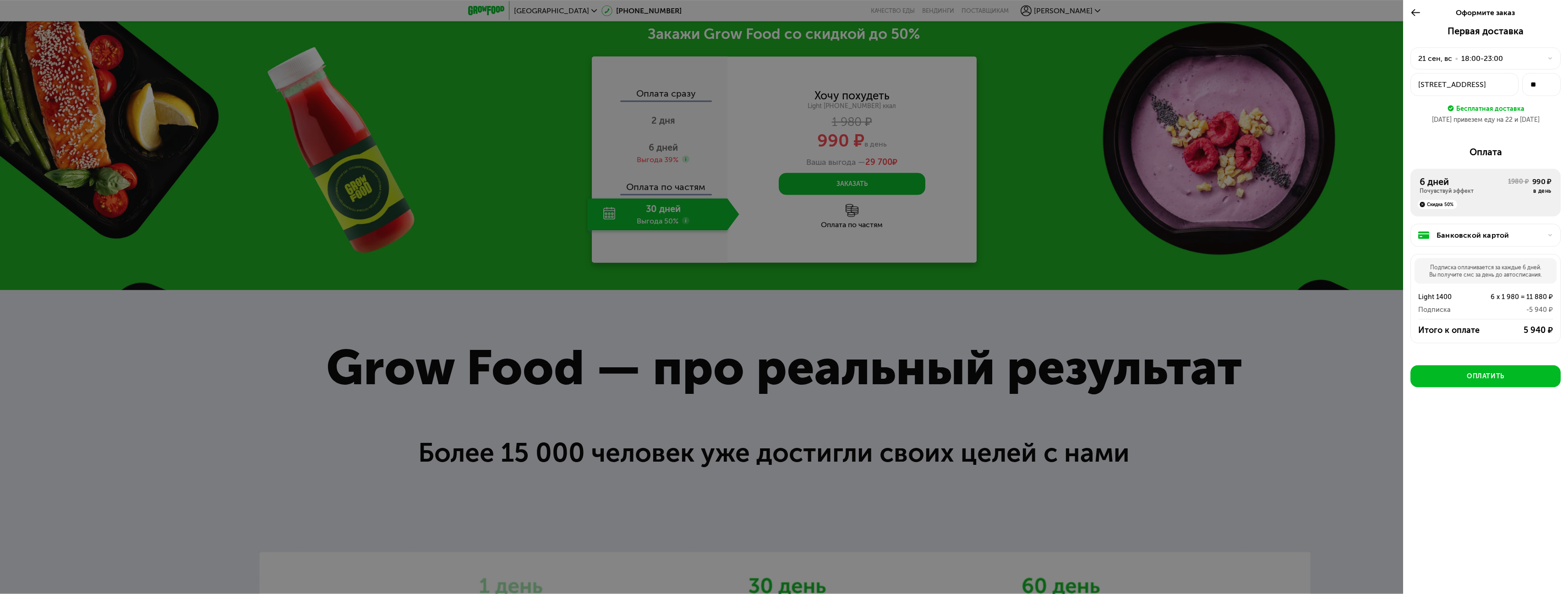
click at [1516, 236] on div "Банковской картой" at bounding box center [1489, 236] width 105 height 11
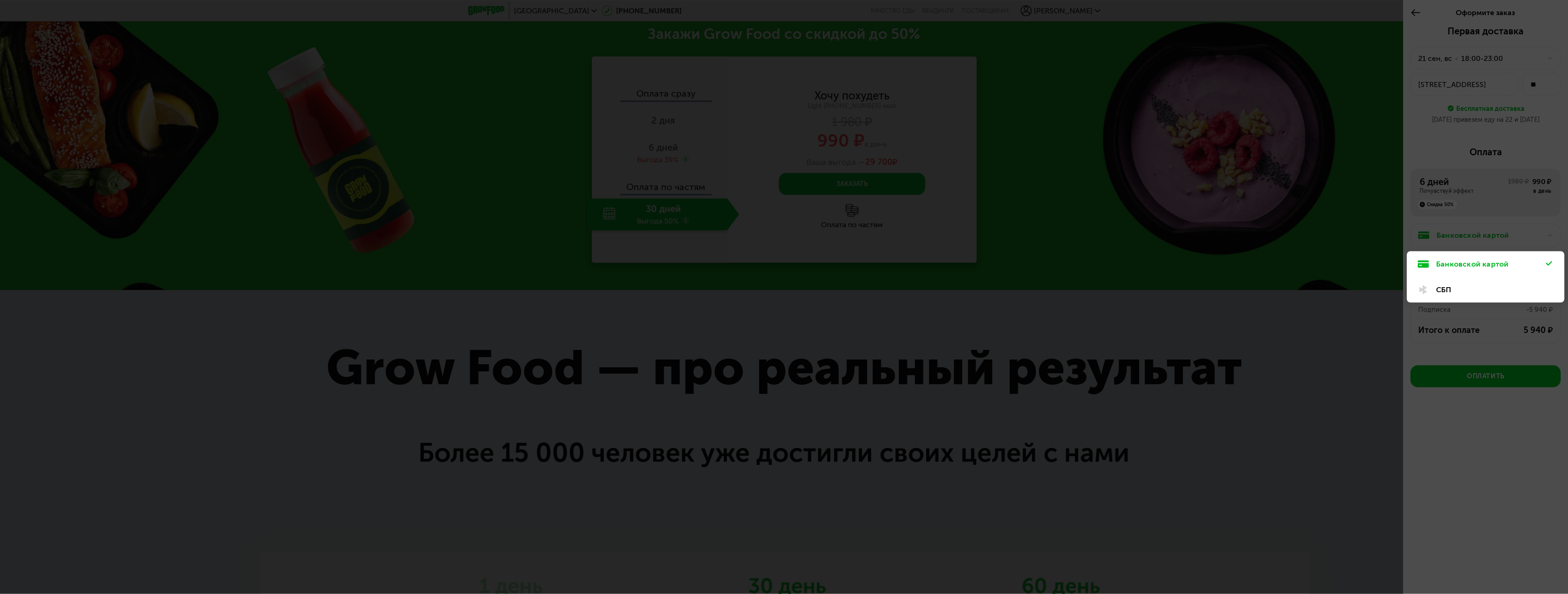
click at [1500, 230] on div at bounding box center [784, 297] width 1568 height 594
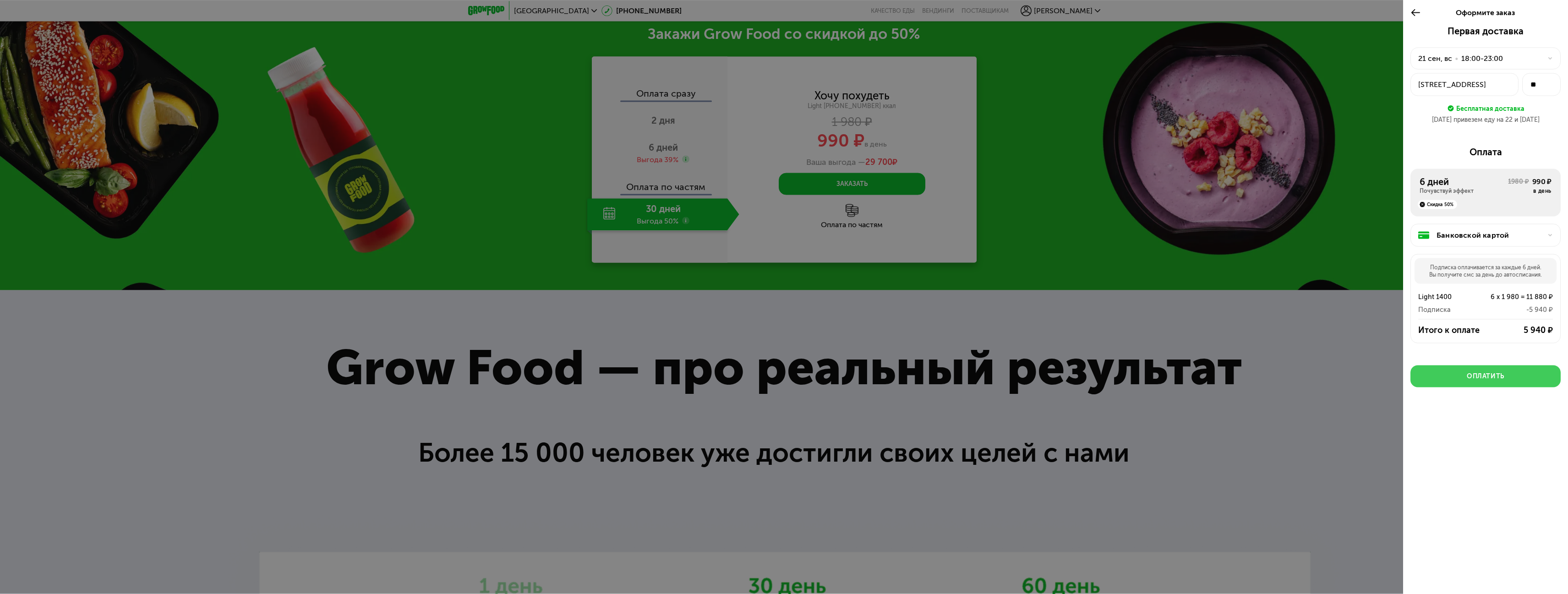
click at [1471, 371] on button "Оплатить" at bounding box center [1486, 377] width 150 height 22
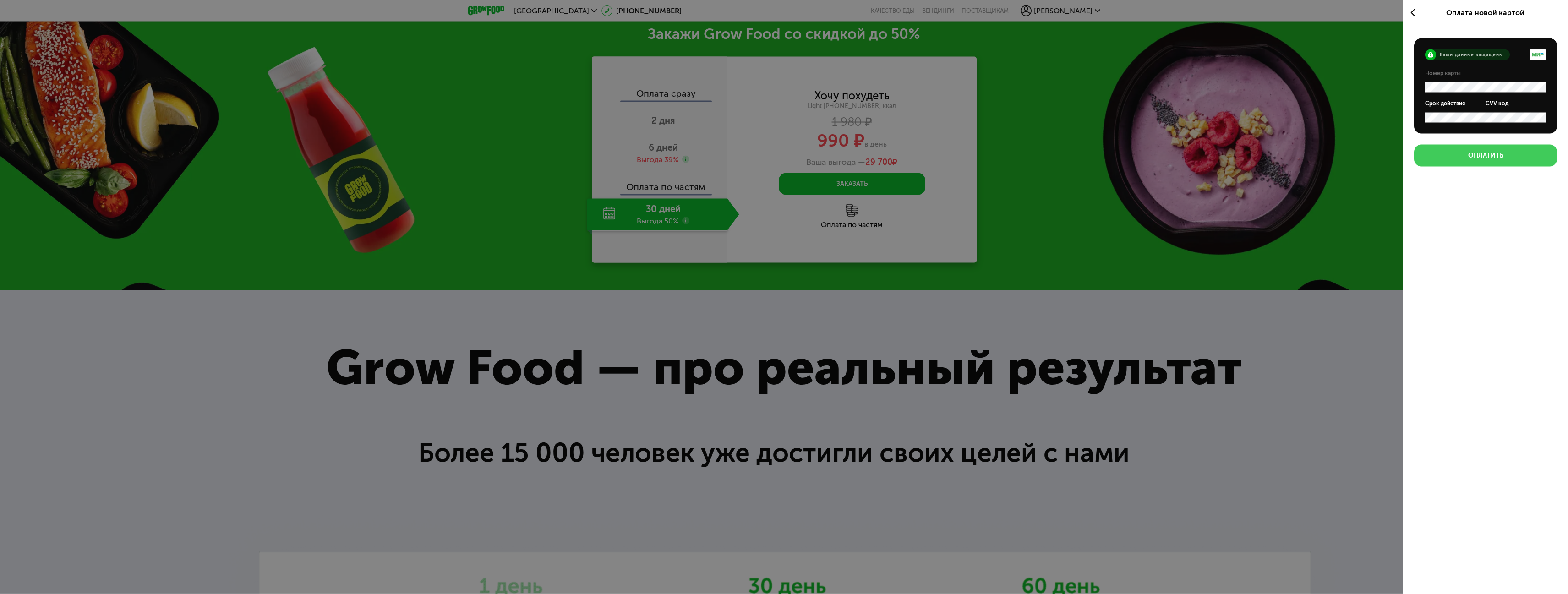
click at [1507, 155] on button "Оплатить" at bounding box center [1486, 156] width 143 height 22
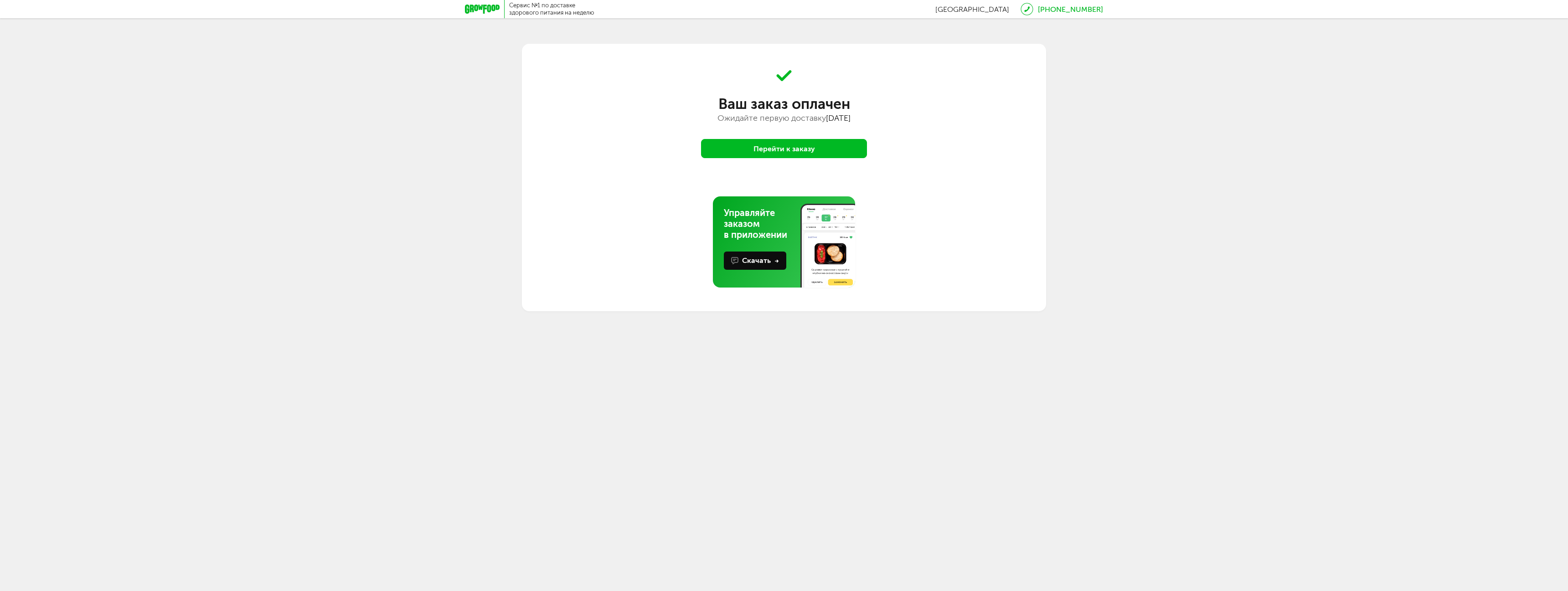
click at [802, 148] on button "Перейти к заказу" at bounding box center [784, 148] width 166 height 19
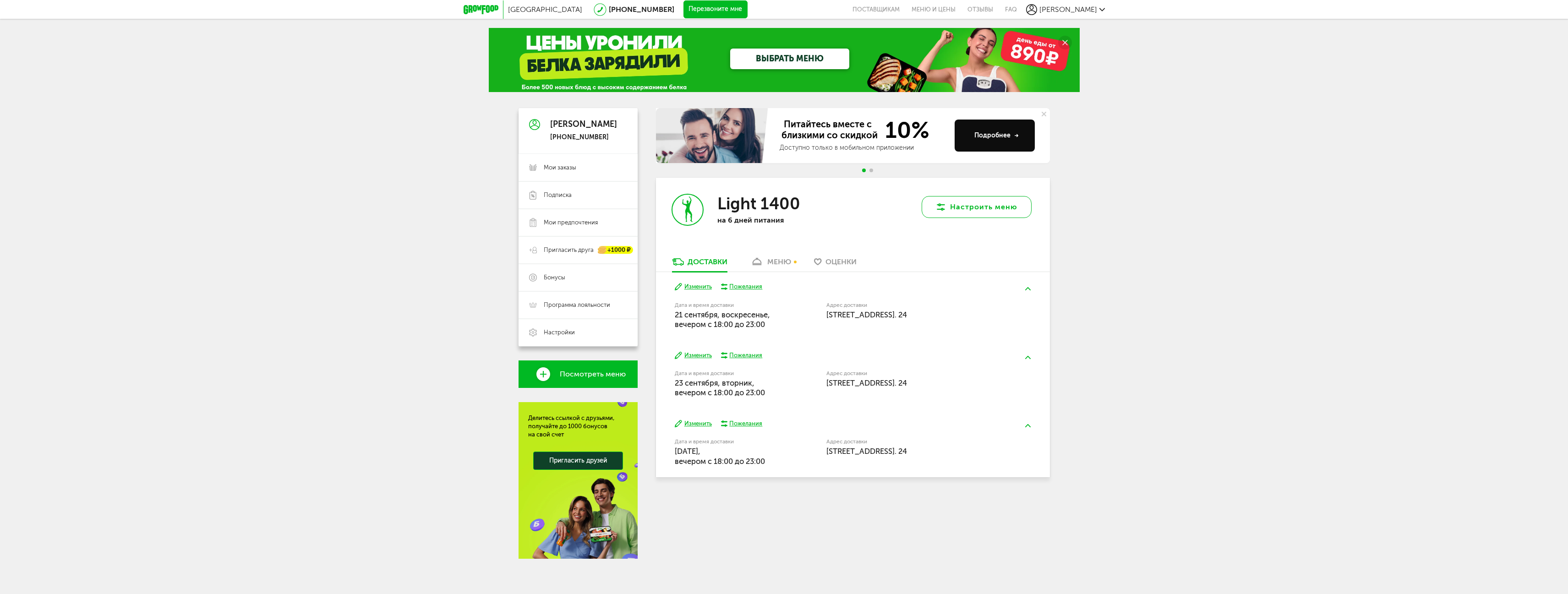
click at [944, 209] on icon at bounding box center [941, 207] width 11 height 11
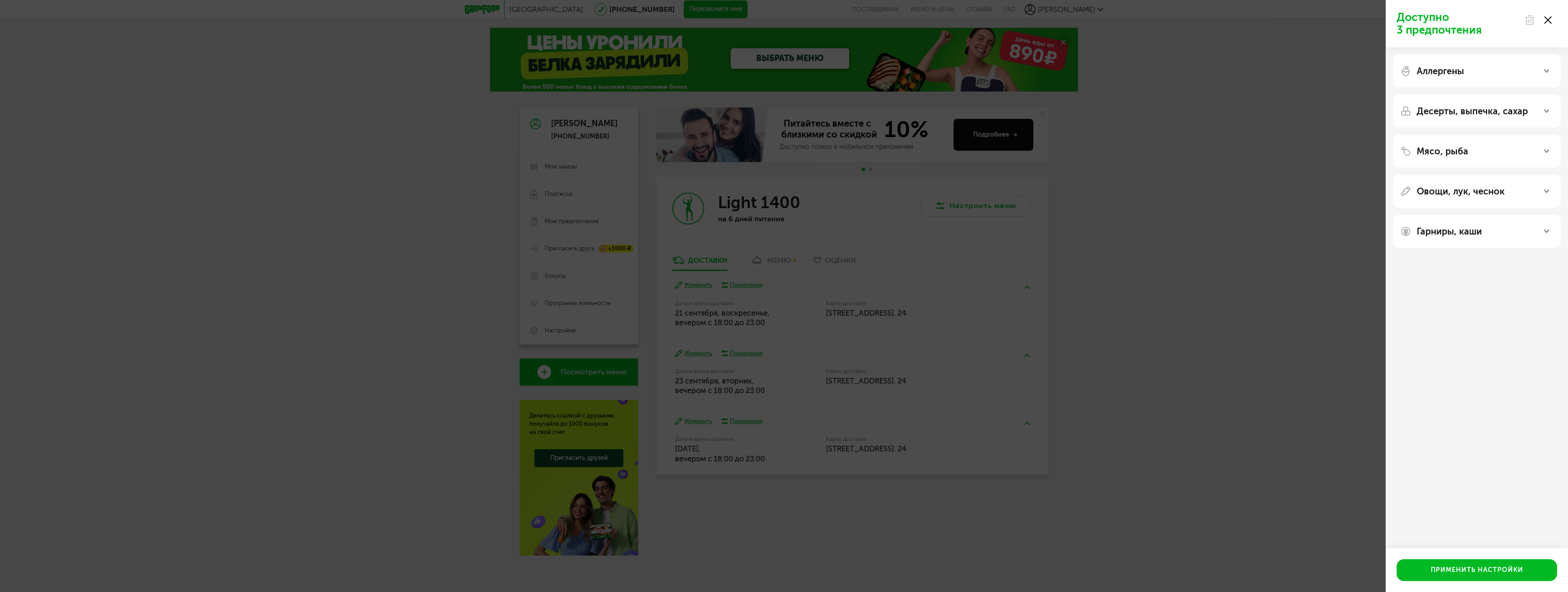
click at [1488, 237] on div "Гарниры, каши" at bounding box center [1477, 231] width 153 height 11
click at [1486, 202] on div "Овощи, лук, чеснок" at bounding box center [1477, 192] width 168 height 33
click at [1486, 198] on div "Овощи, лук, чеснок" at bounding box center [1477, 192] width 168 height 33
click at [1452, 74] on p "Аллергены" at bounding box center [1440, 71] width 47 height 11
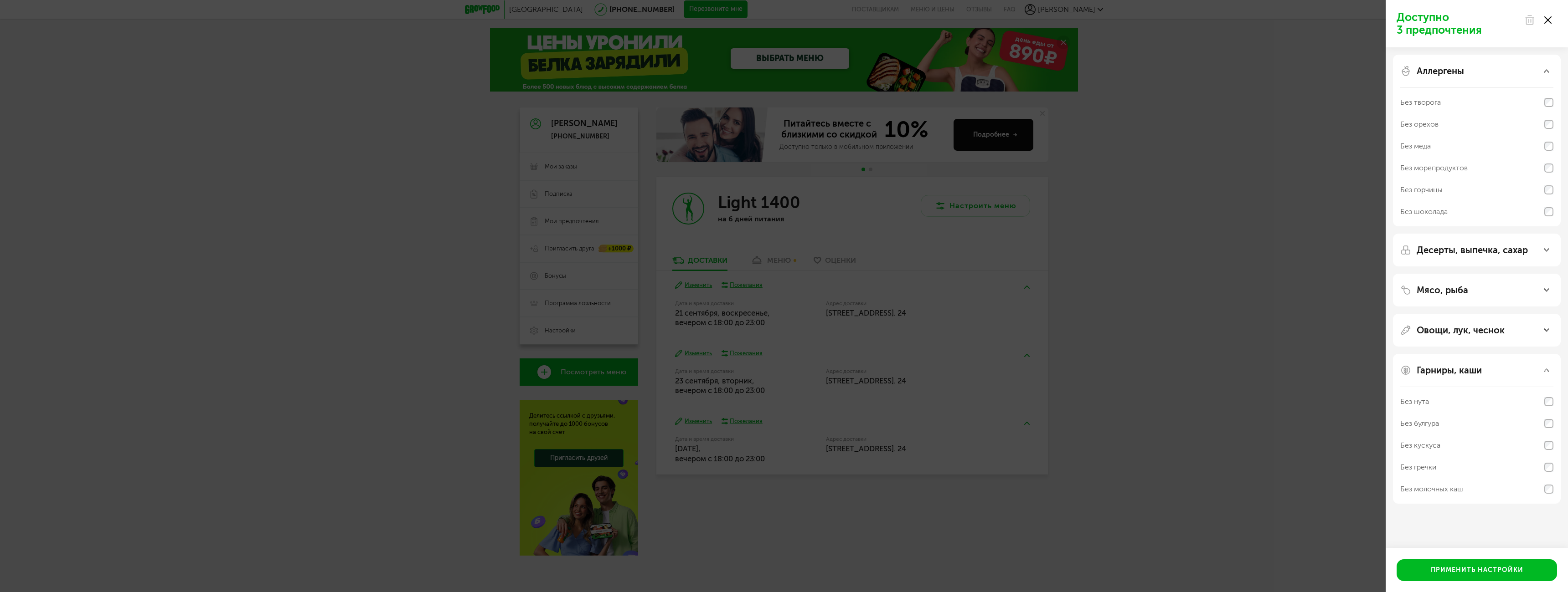
click at [1459, 72] on p "Аллергены" at bounding box center [1440, 71] width 47 height 11
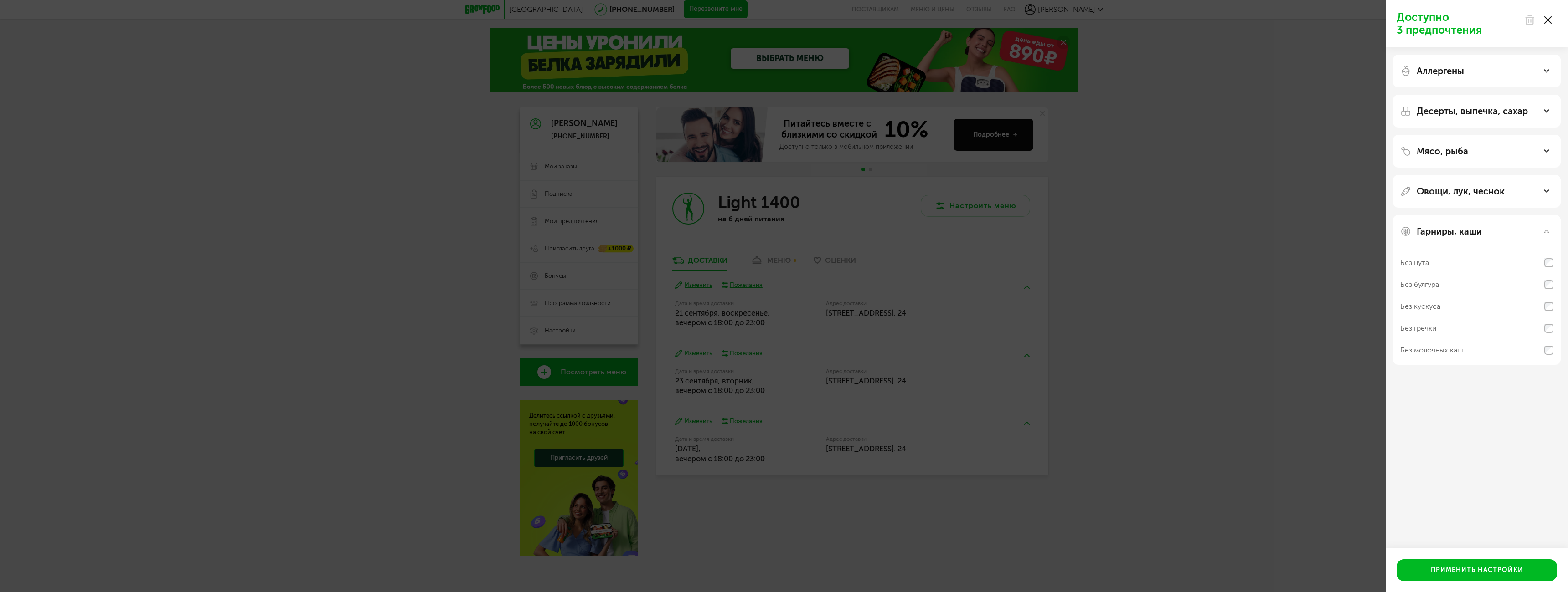
click at [1544, 21] on icon at bounding box center [1548, 20] width 7 height 7
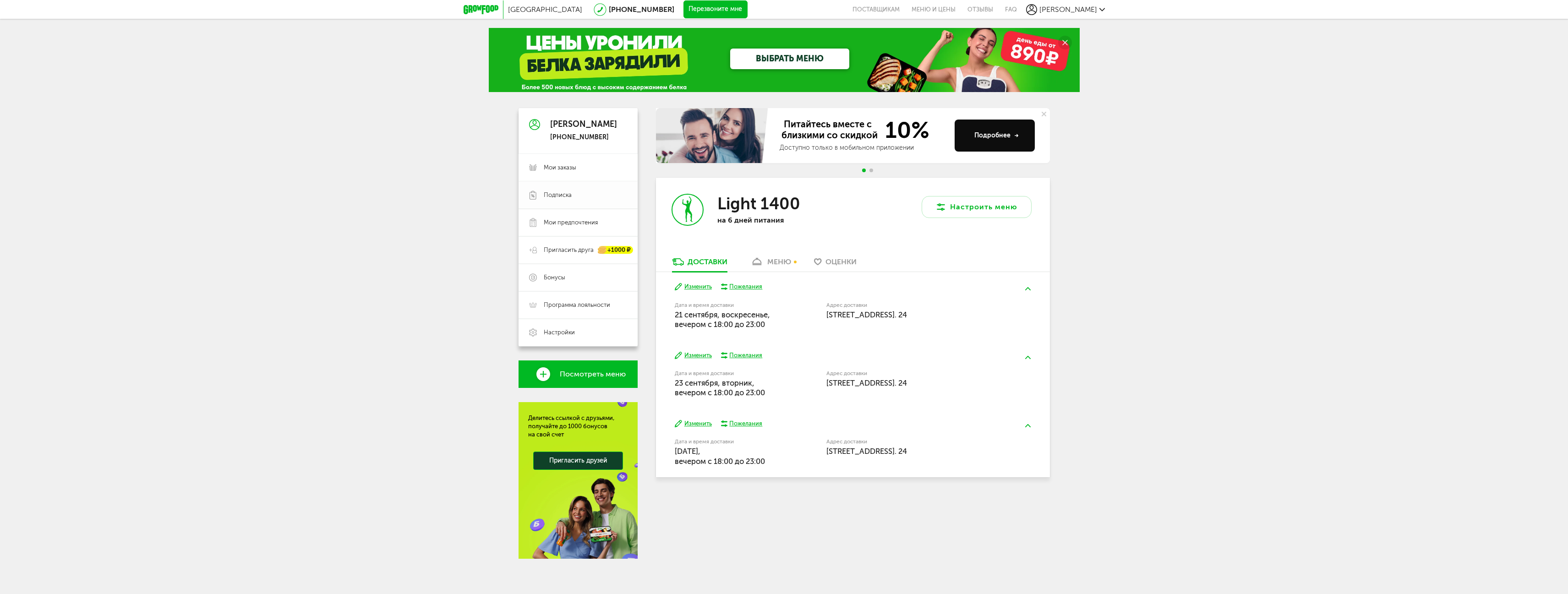
click at [585, 190] on link "Подписка" at bounding box center [578, 195] width 119 height 28
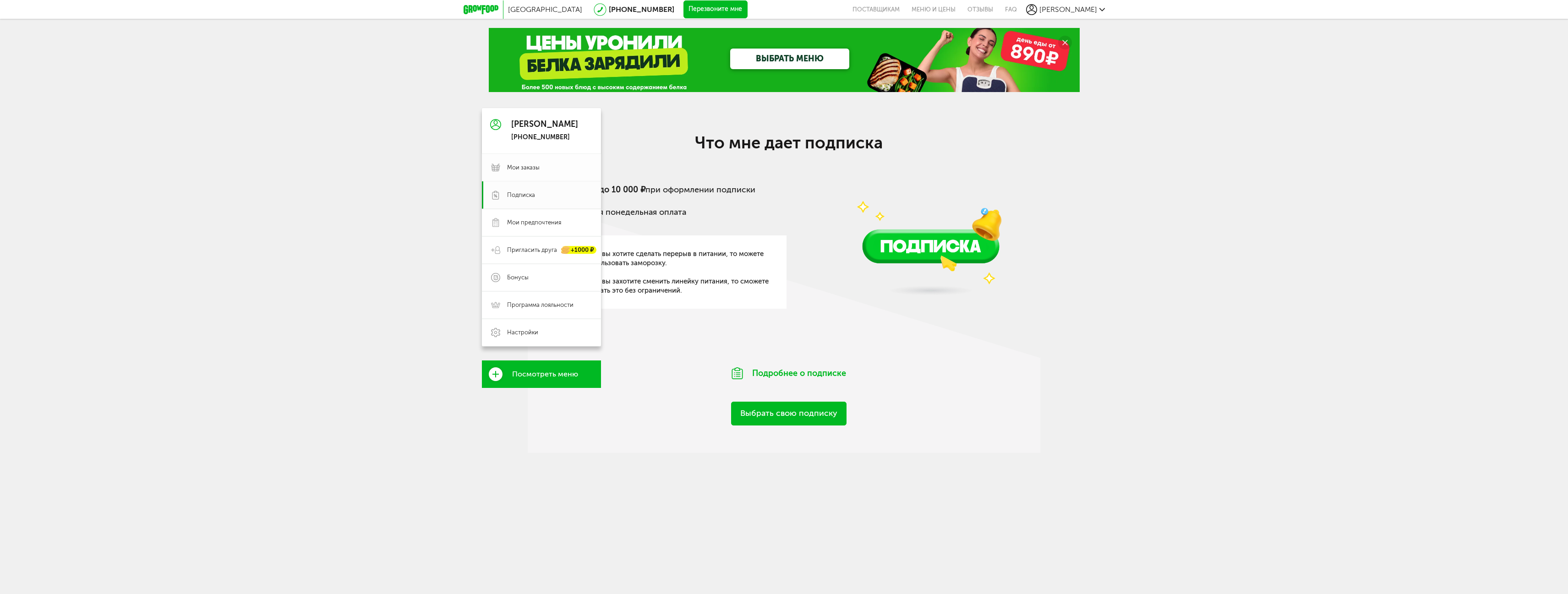
click at [569, 167] on span "Мои заказы" at bounding box center [549, 167] width 85 height 8
